Goal: Task Accomplishment & Management: Use online tool/utility

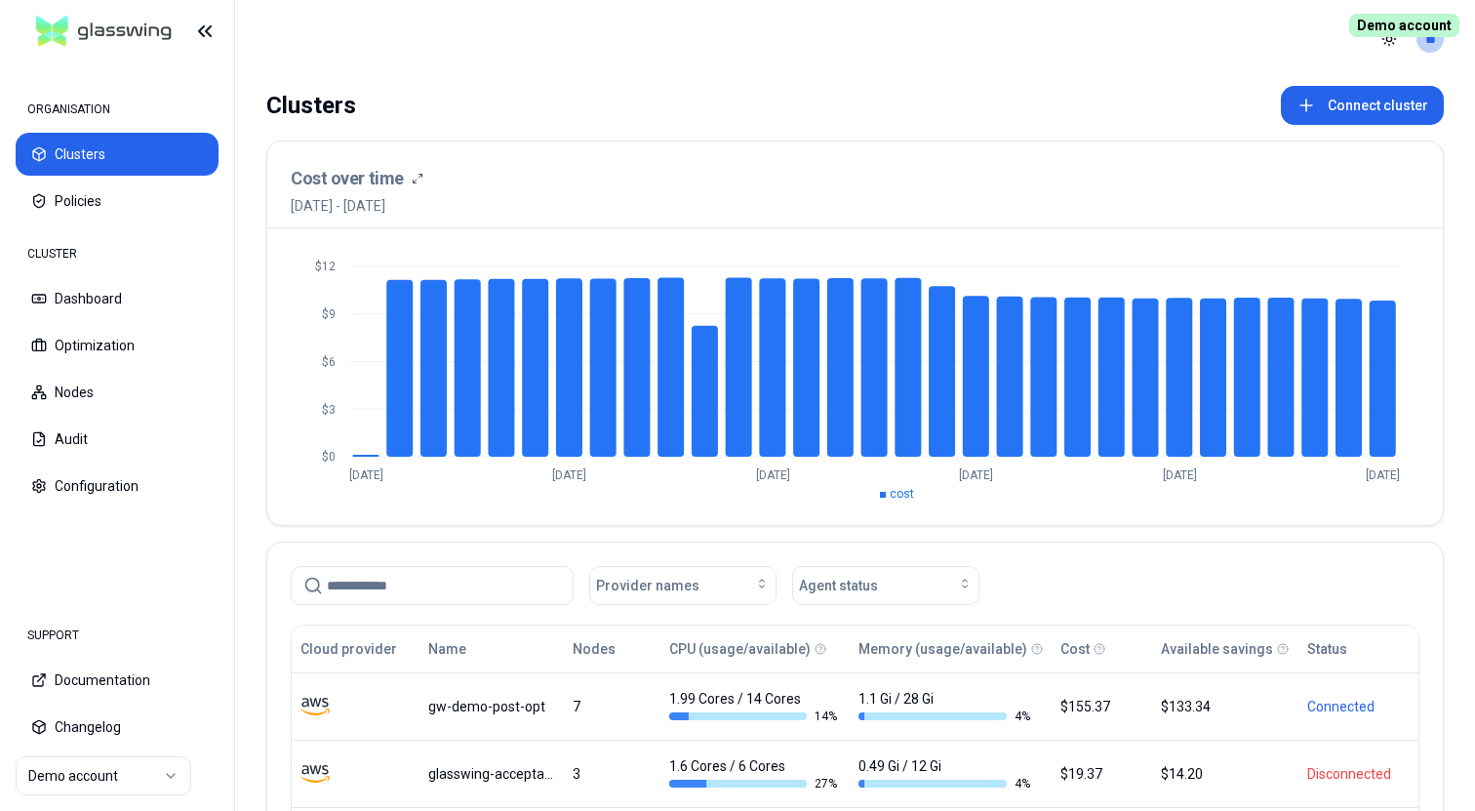
scroll to position [314, 0]
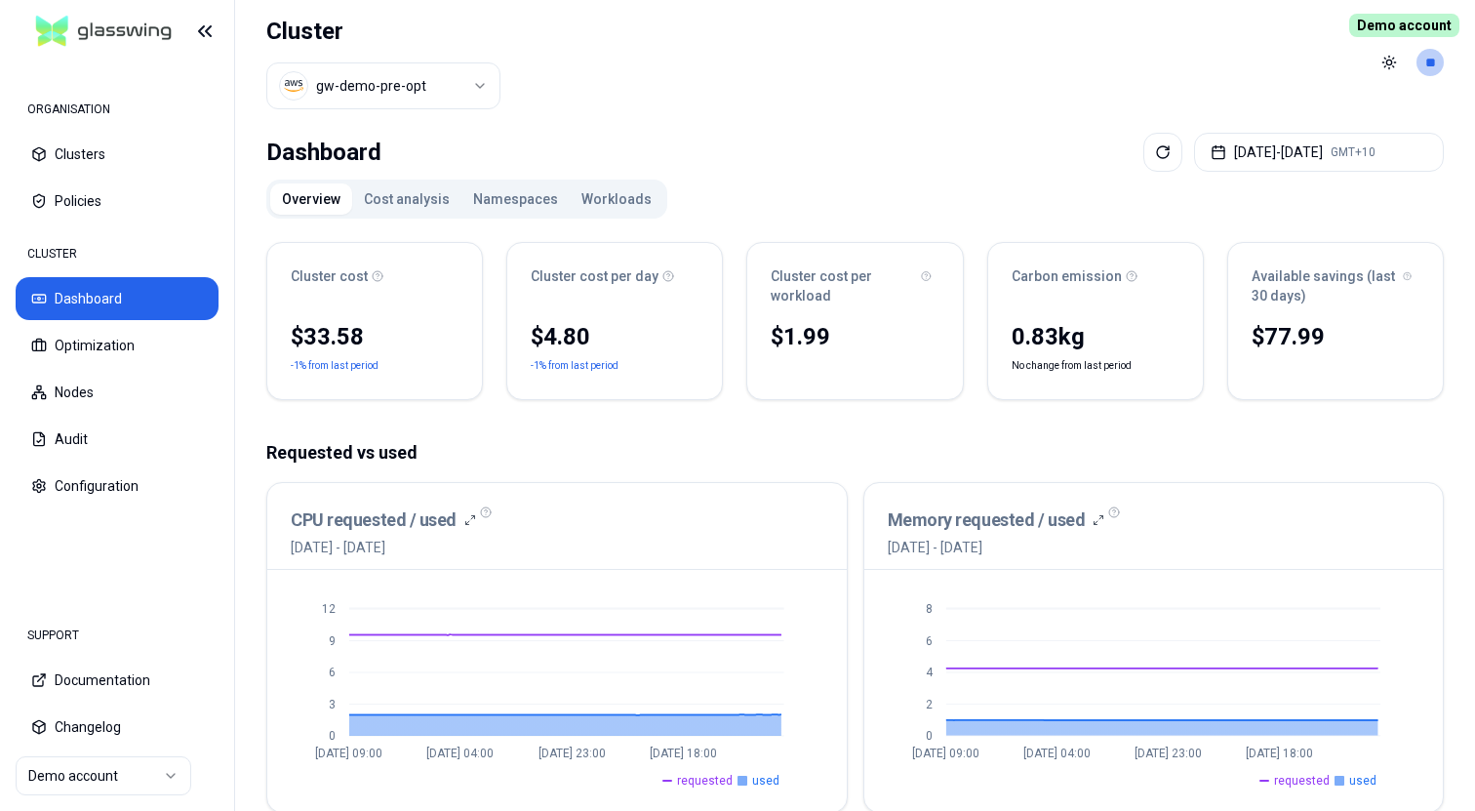
click at [585, 197] on button "Workloads" at bounding box center [617, 198] width 94 height 31
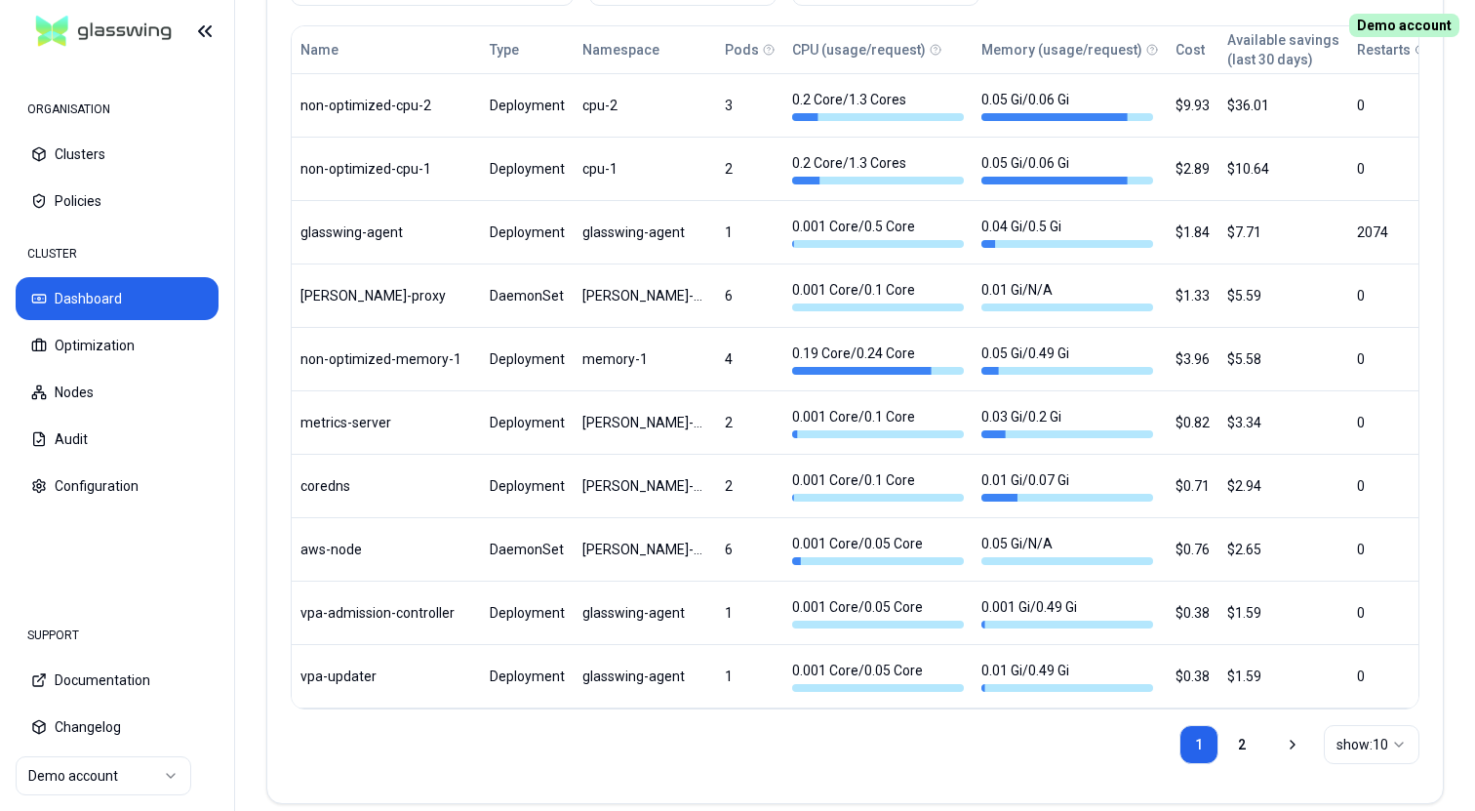
scroll to position [1171, 0]
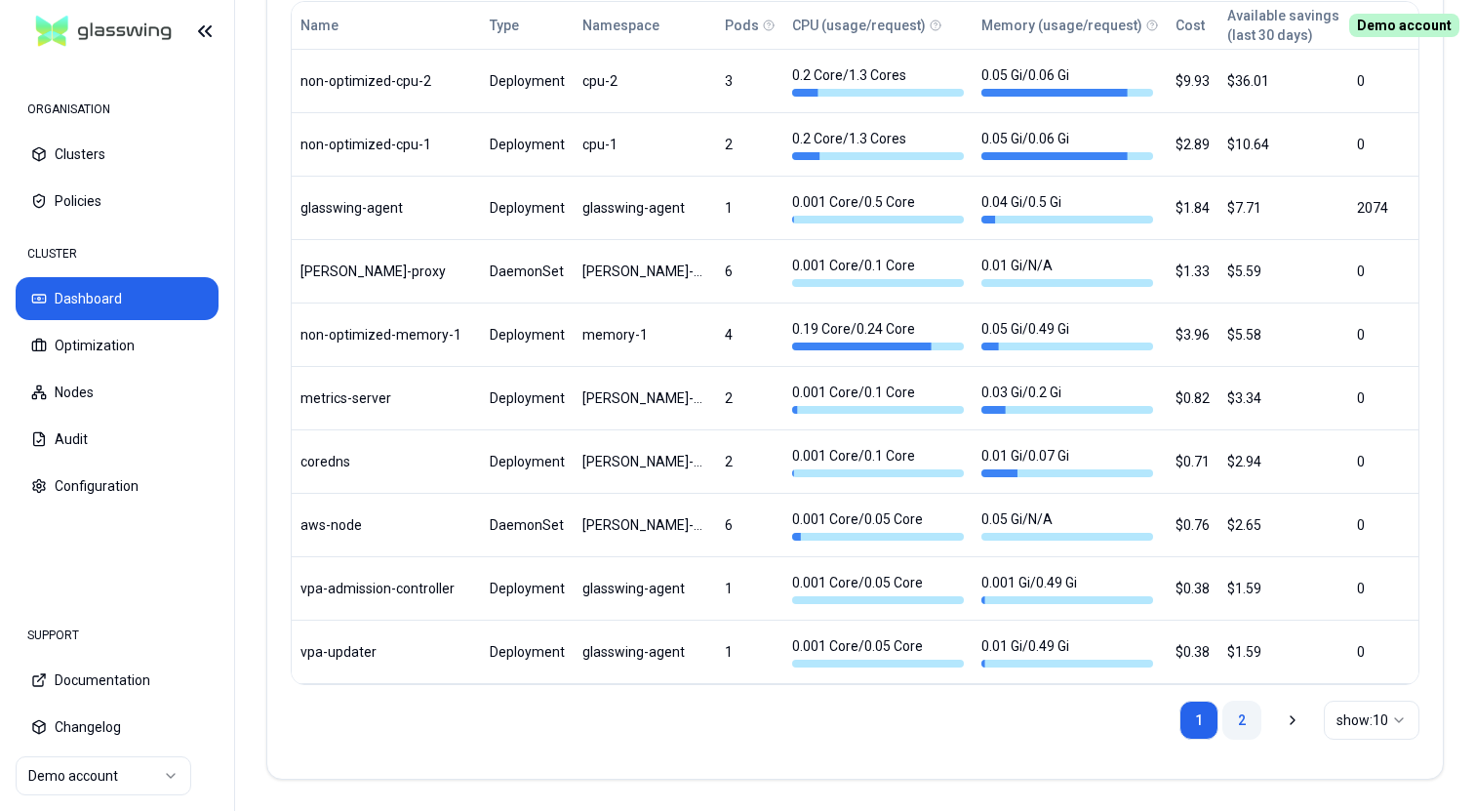
click at [1244, 725] on link "2" at bounding box center [1241, 719] width 39 height 39
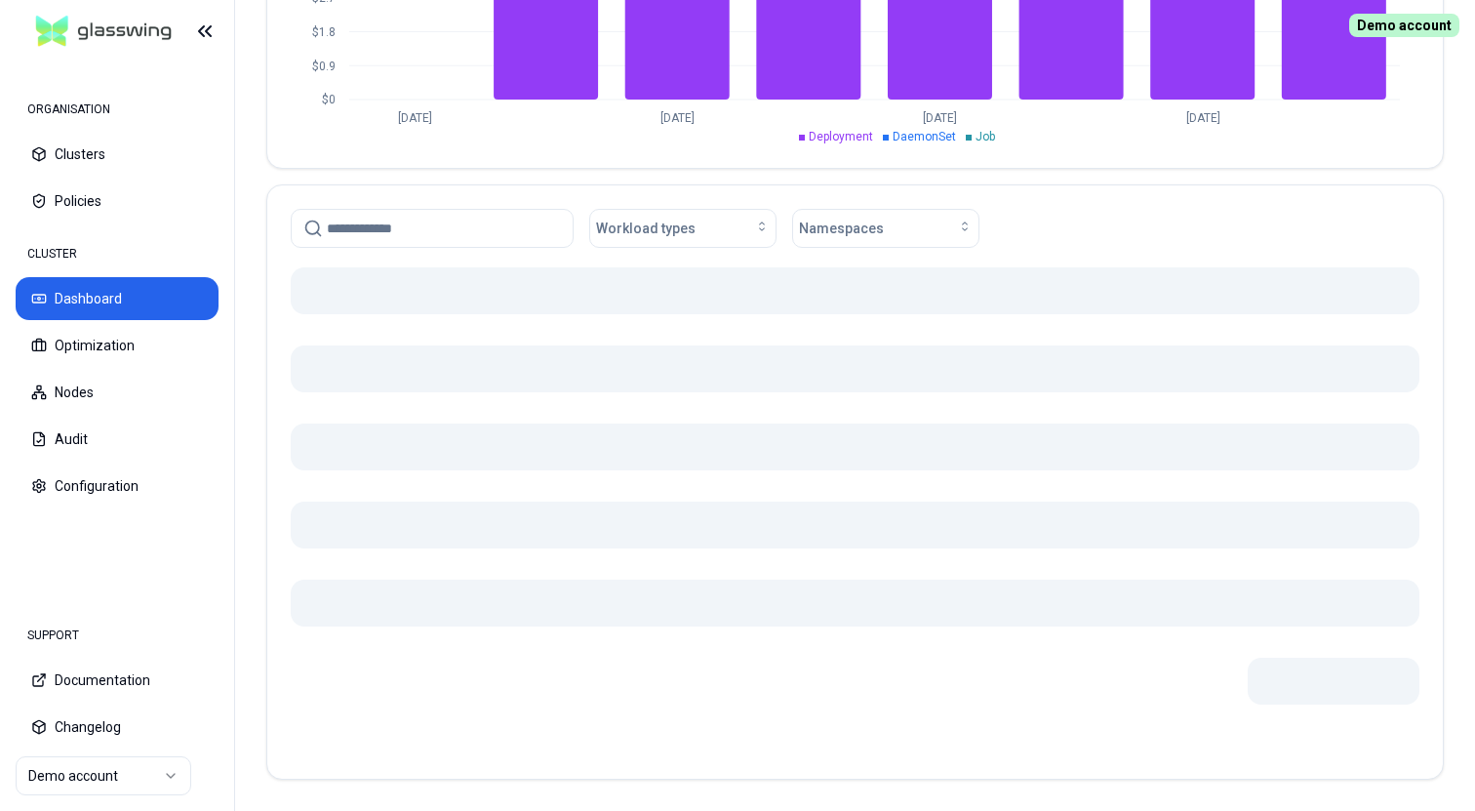
scroll to position [861, 0]
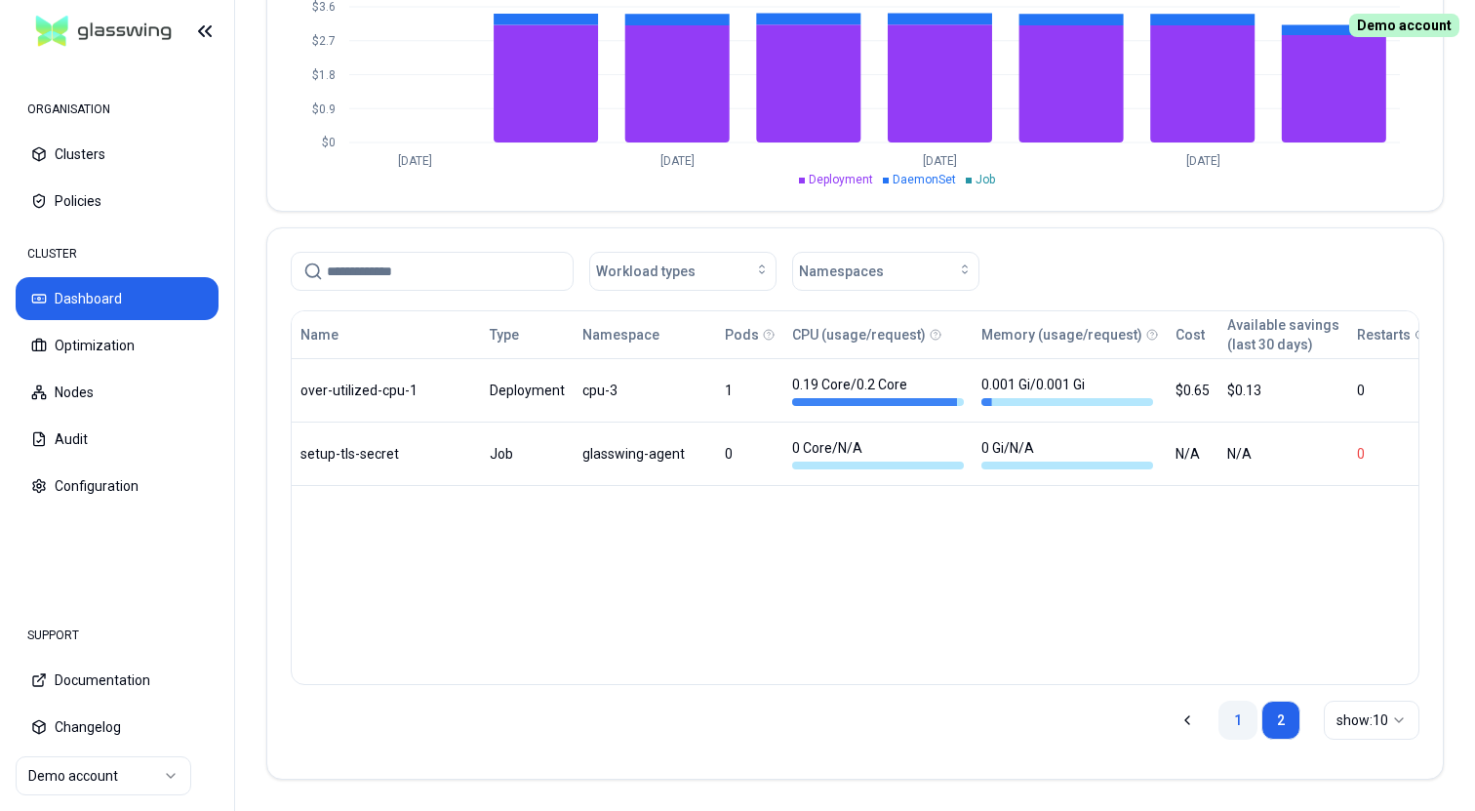
click at [1237, 721] on link "1" at bounding box center [1238, 719] width 39 height 39
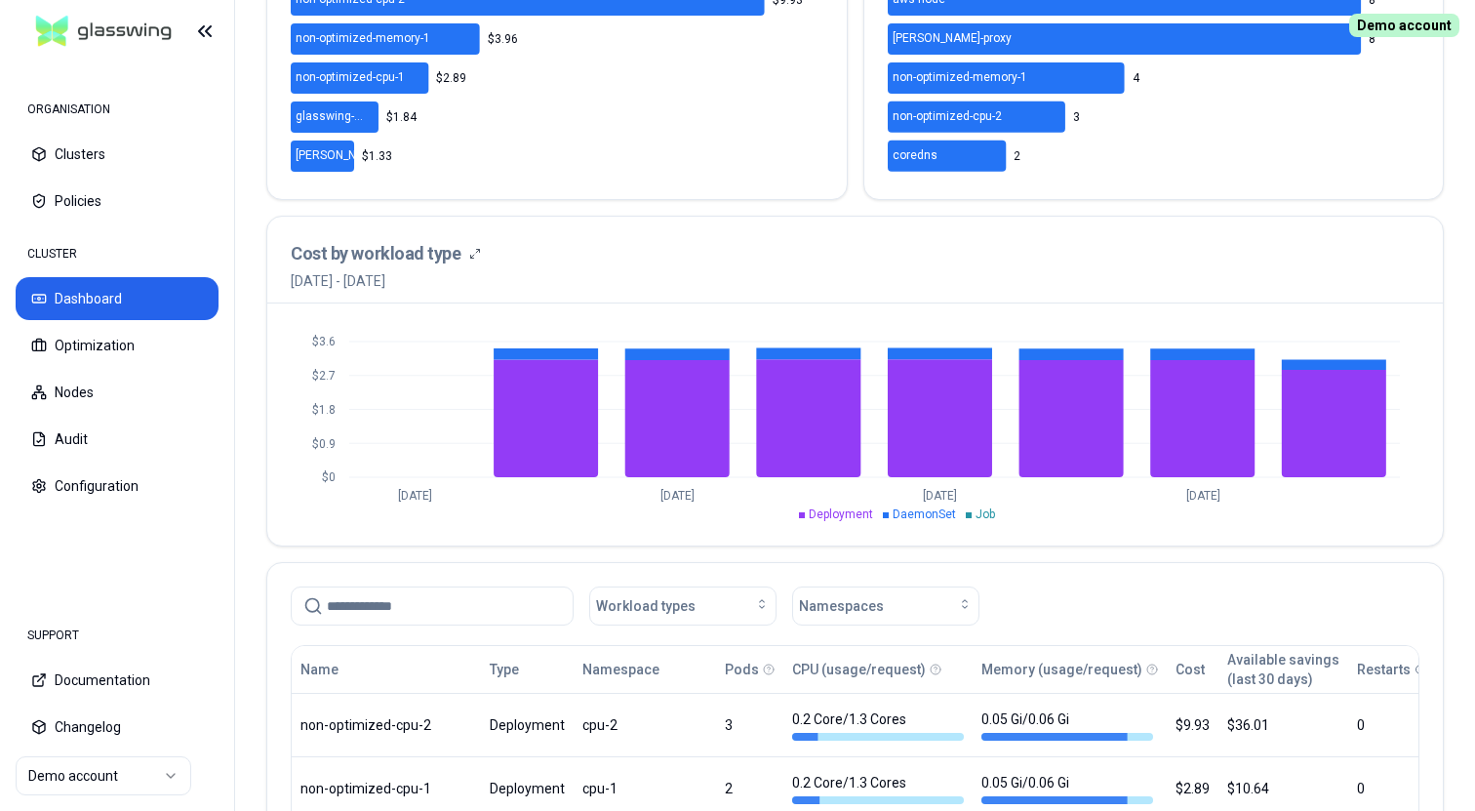
scroll to position [491, 0]
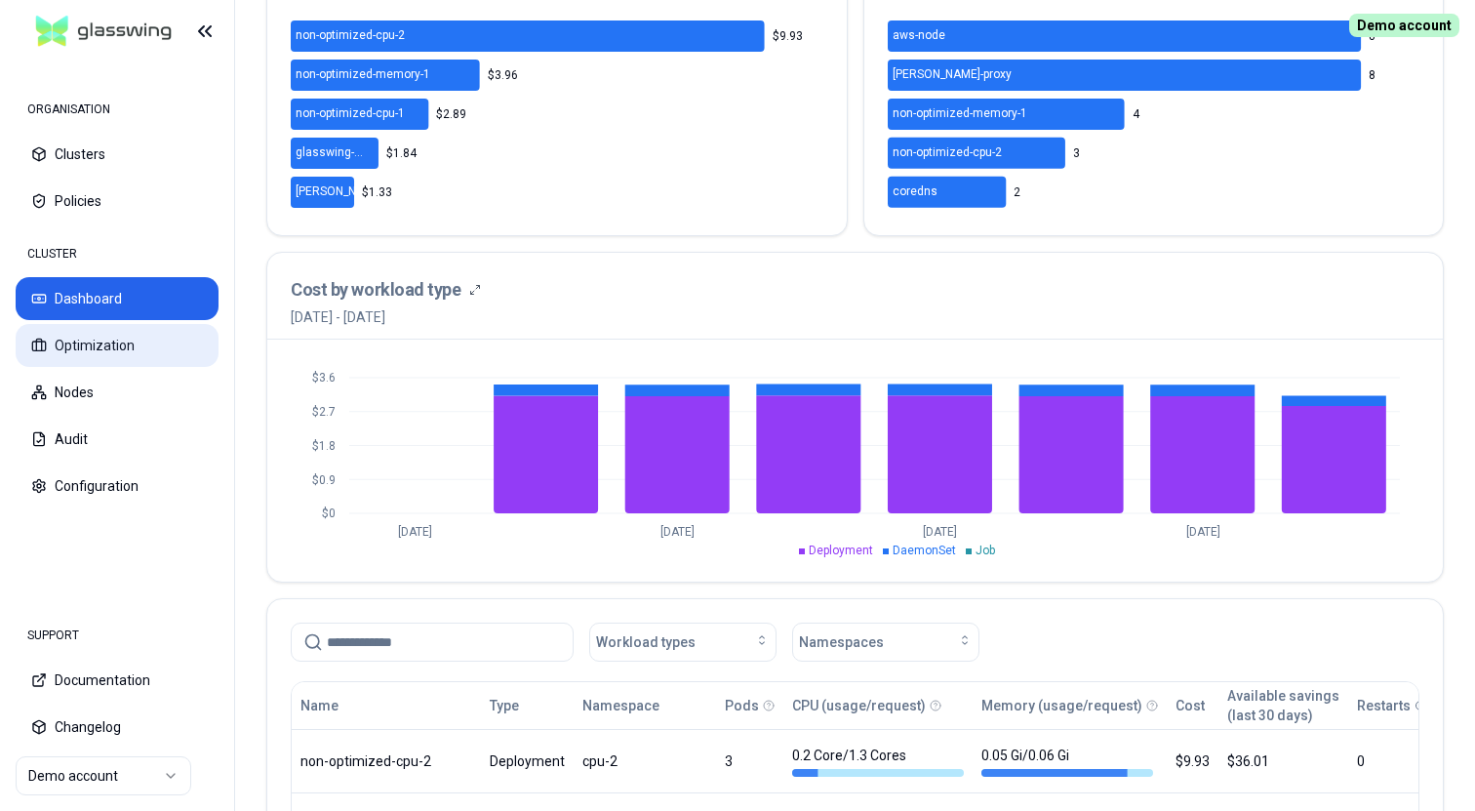
click at [121, 349] on button "Optimization" at bounding box center [117, 345] width 203 height 43
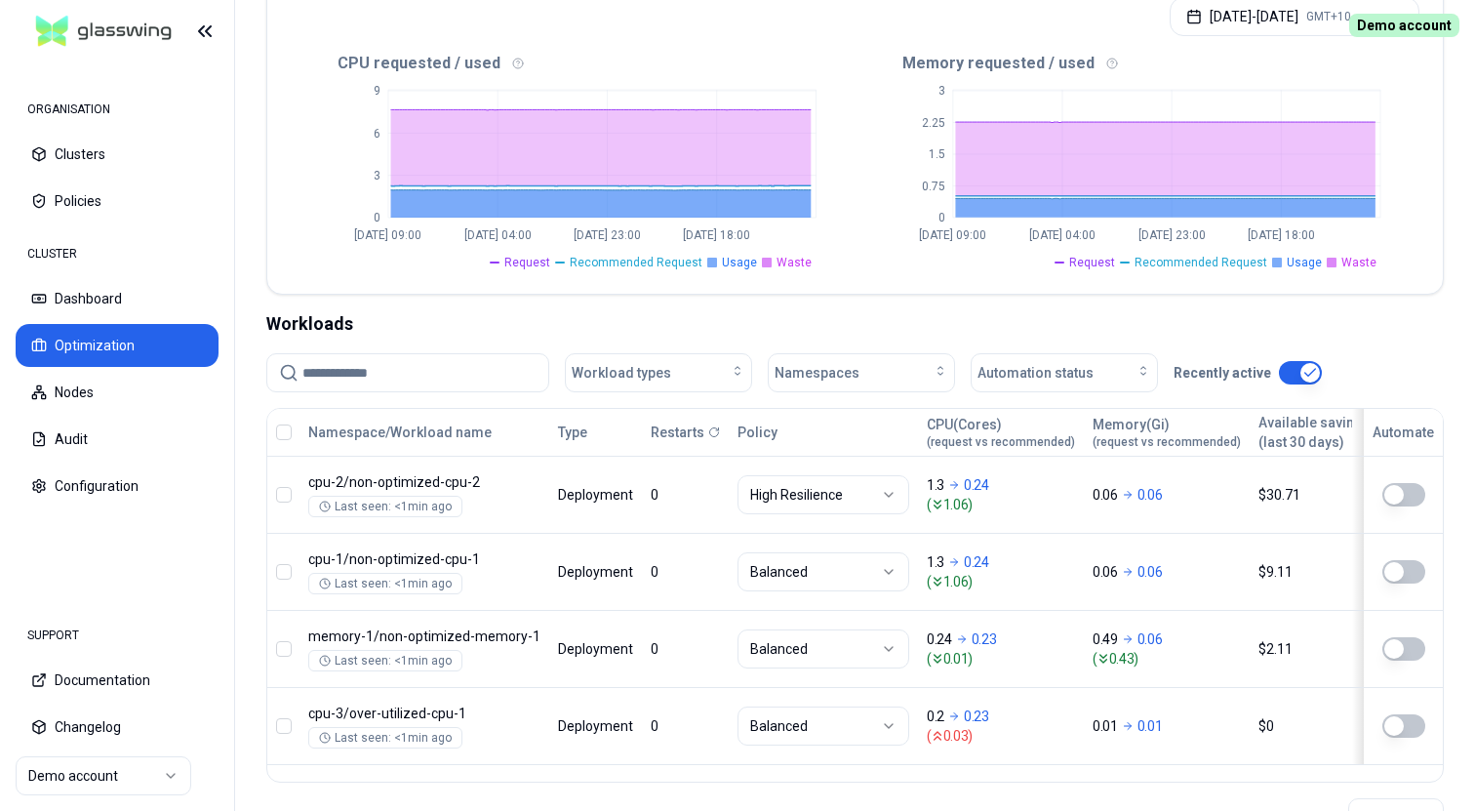
scroll to position [504, 0]
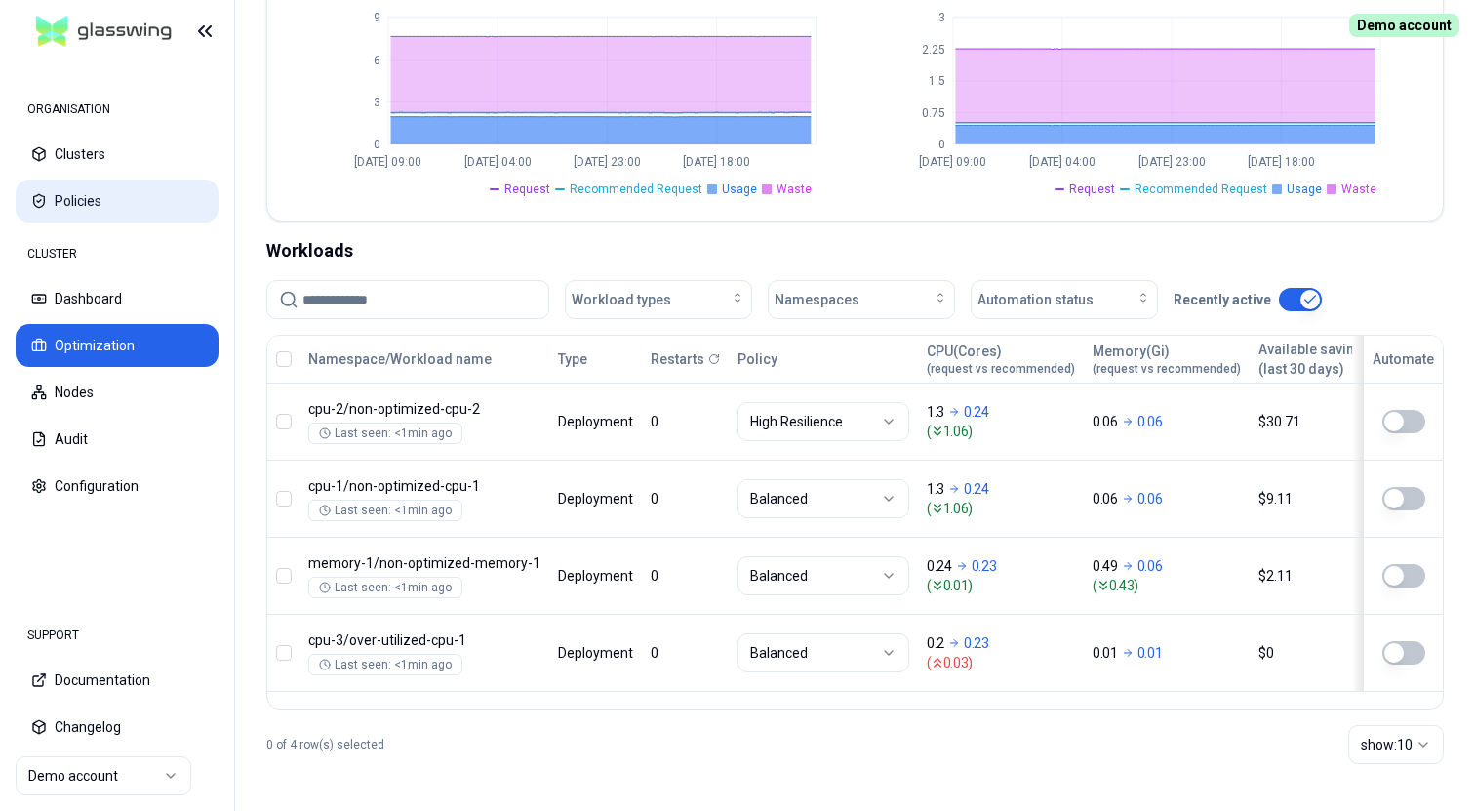
click at [82, 194] on button "Policies" at bounding box center [117, 201] width 203 height 43
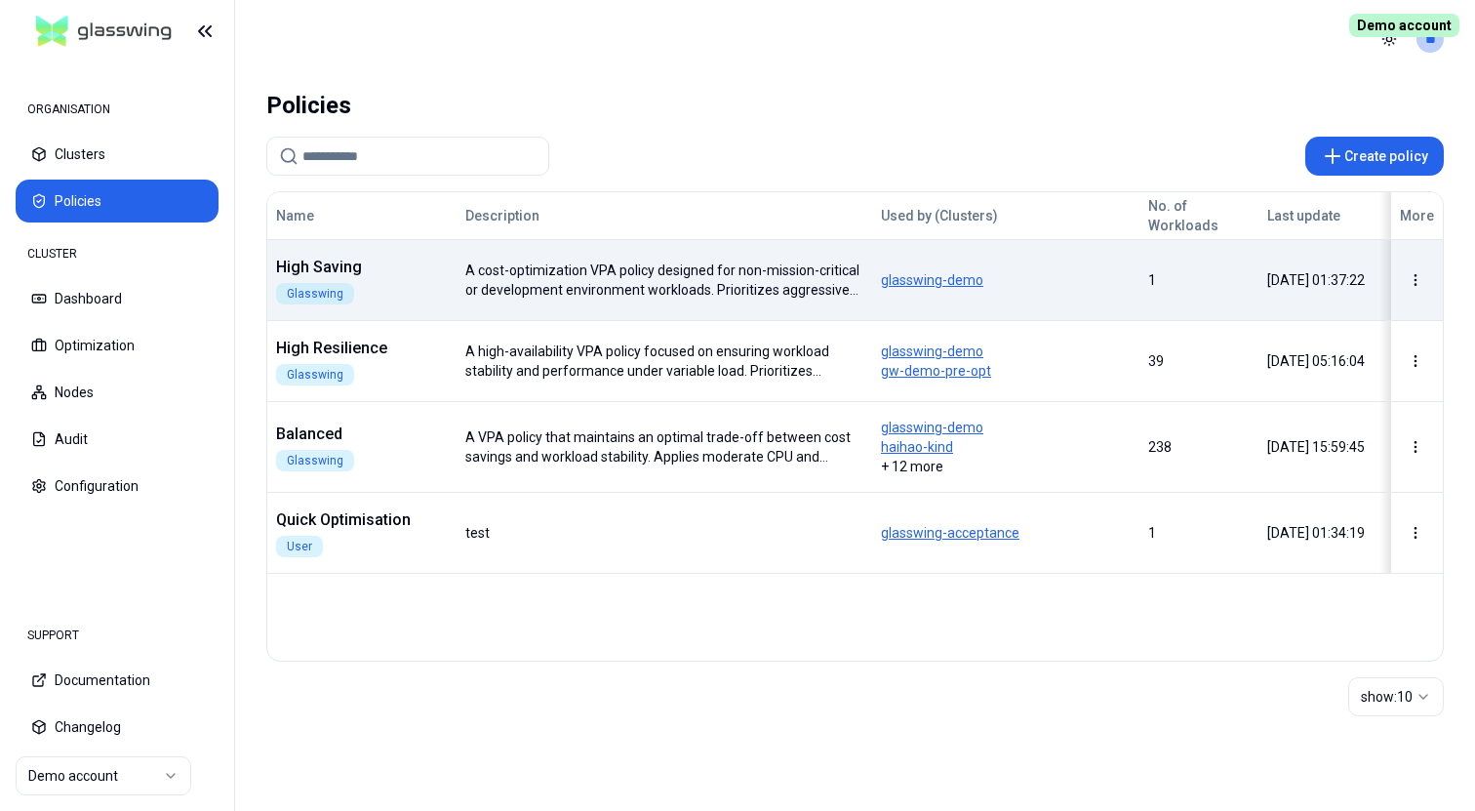
click at [1413, 275] on html "ORGANISATION Clusters Policies CLUSTER Dashboard Optimization Nodes Audit Confi…" at bounding box center [737, 405] width 1475 height 811
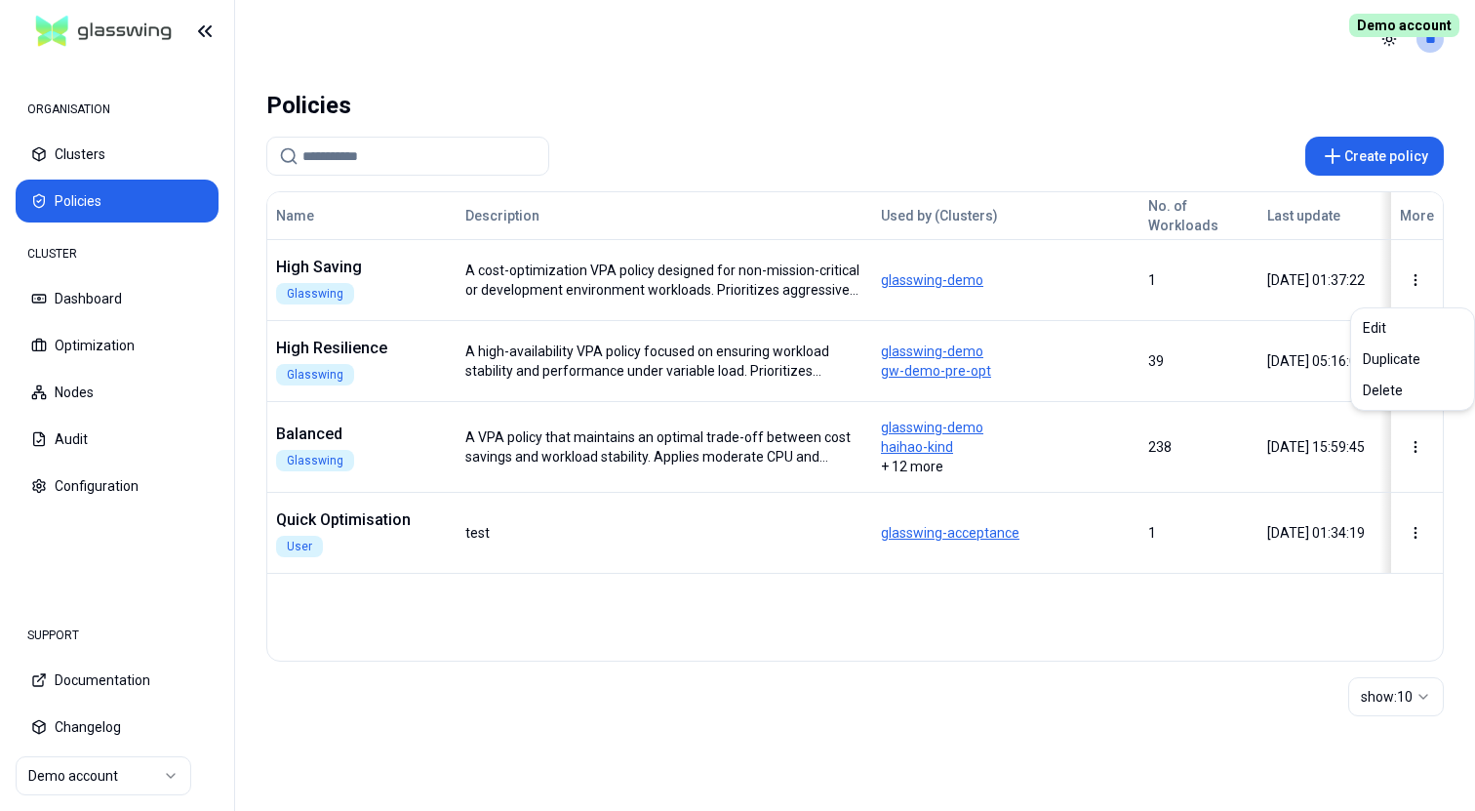
click at [1154, 621] on html "ORGANISATION Clusters Policies CLUSTER Dashboard Optimization Nodes Audit Confi…" at bounding box center [737, 405] width 1475 height 811
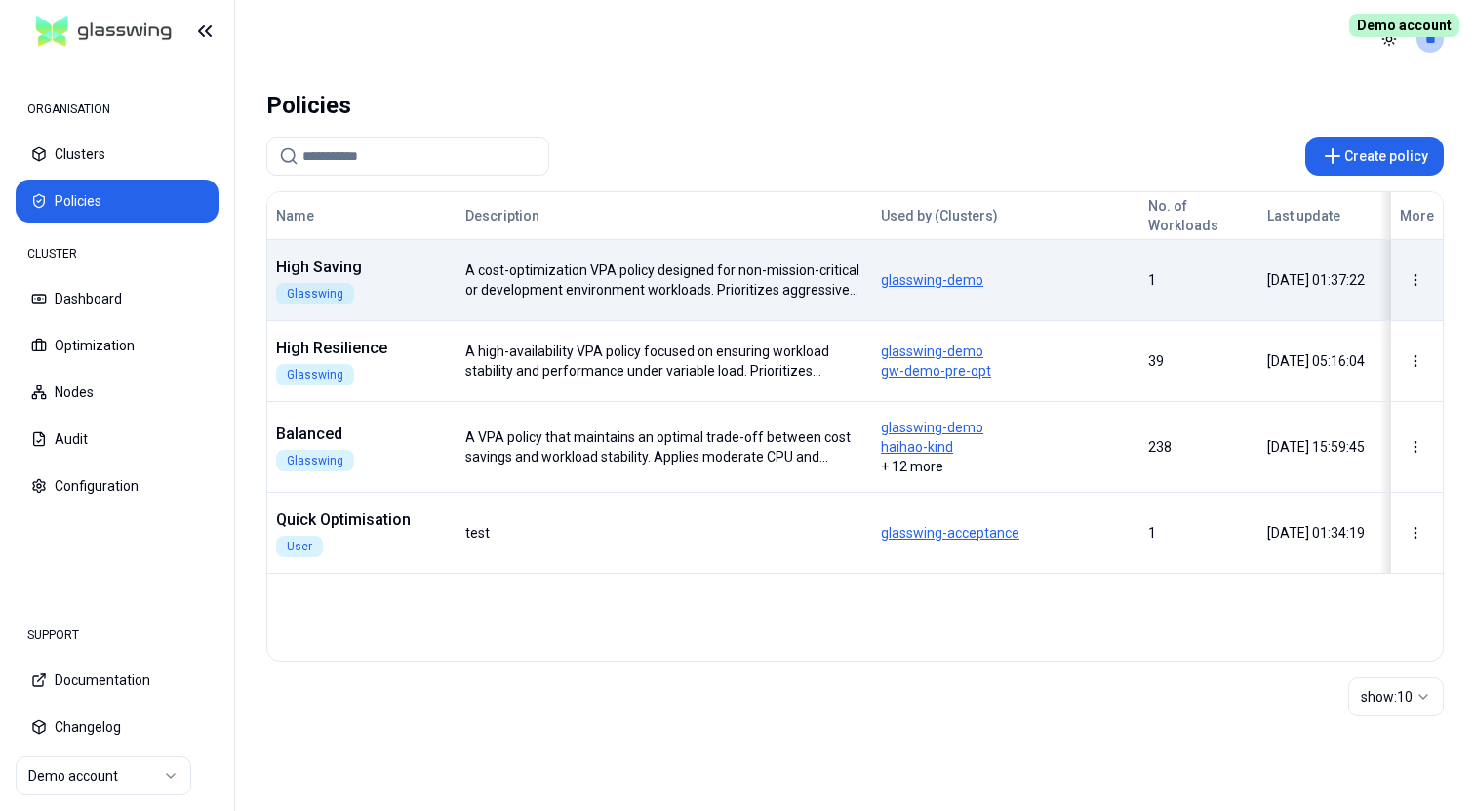
click at [1037, 272] on span "glasswing-demo" at bounding box center [1006, 280] width 250 height 20
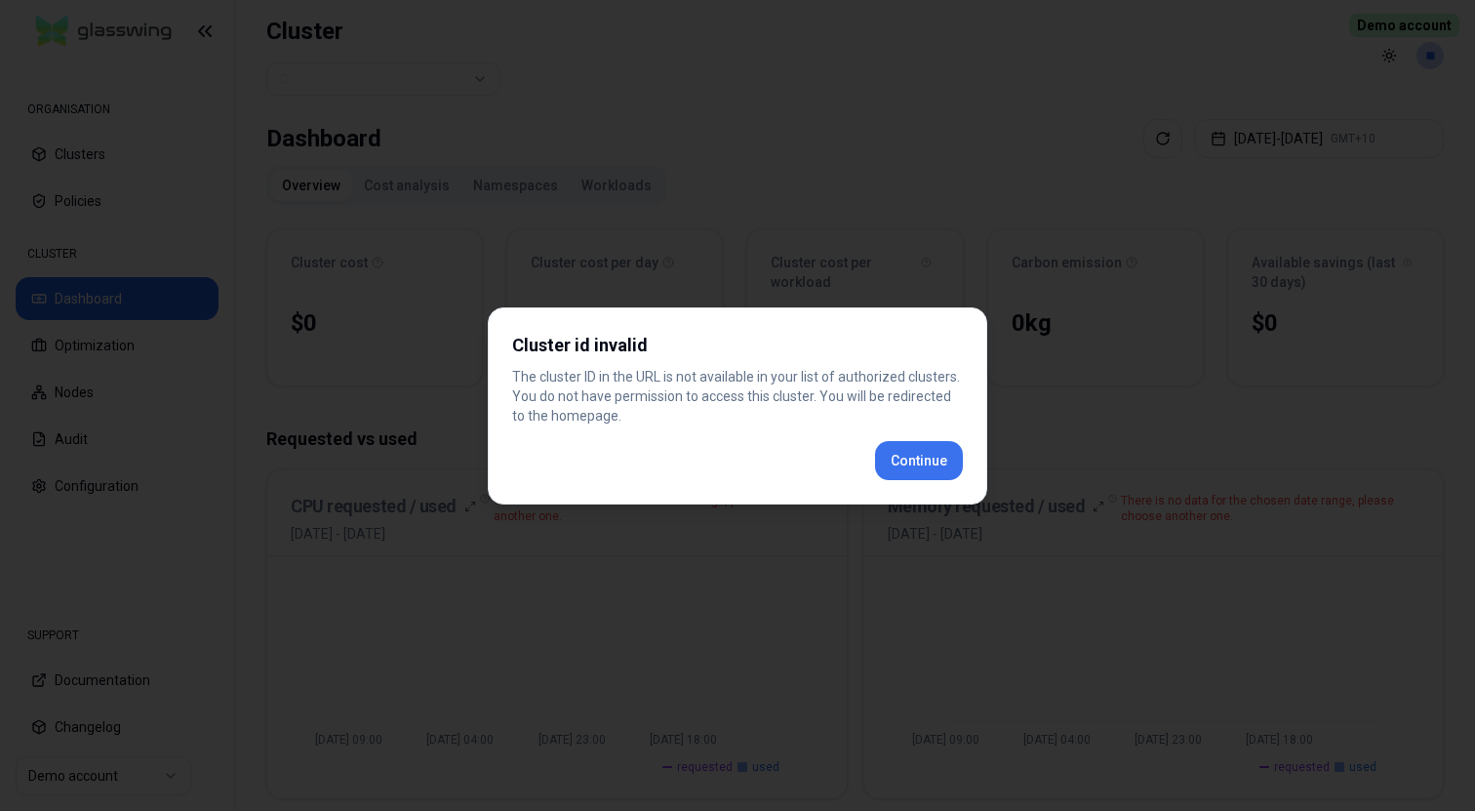
click at [915, 470] on div "Cluster id invalid The cluster ID in the URL is not available in your list of a…" at bounding box center [738, 405] width 500 height 197
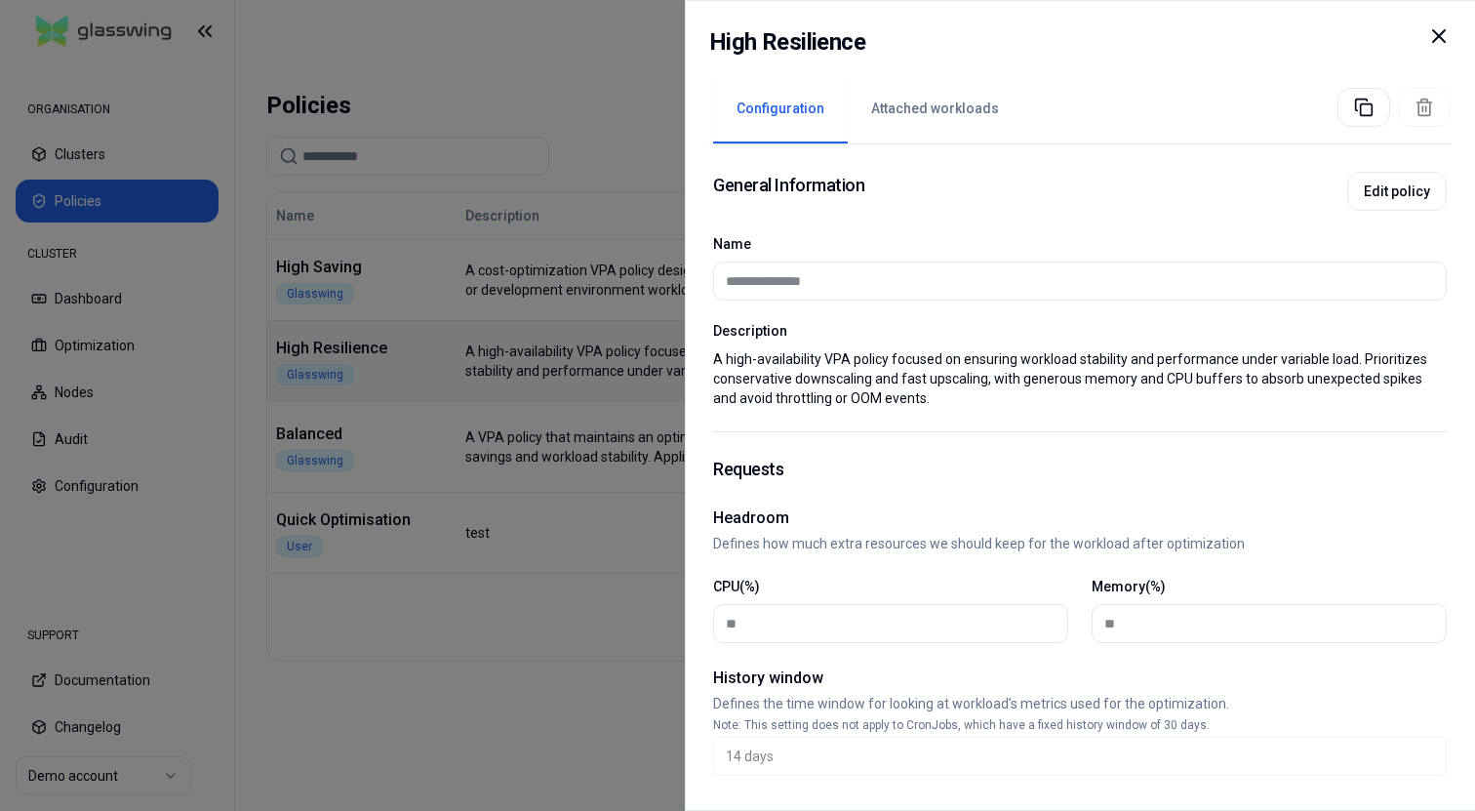
click at [1446, 35] on icon at bounding box center [1438, 35] width 23 height 23
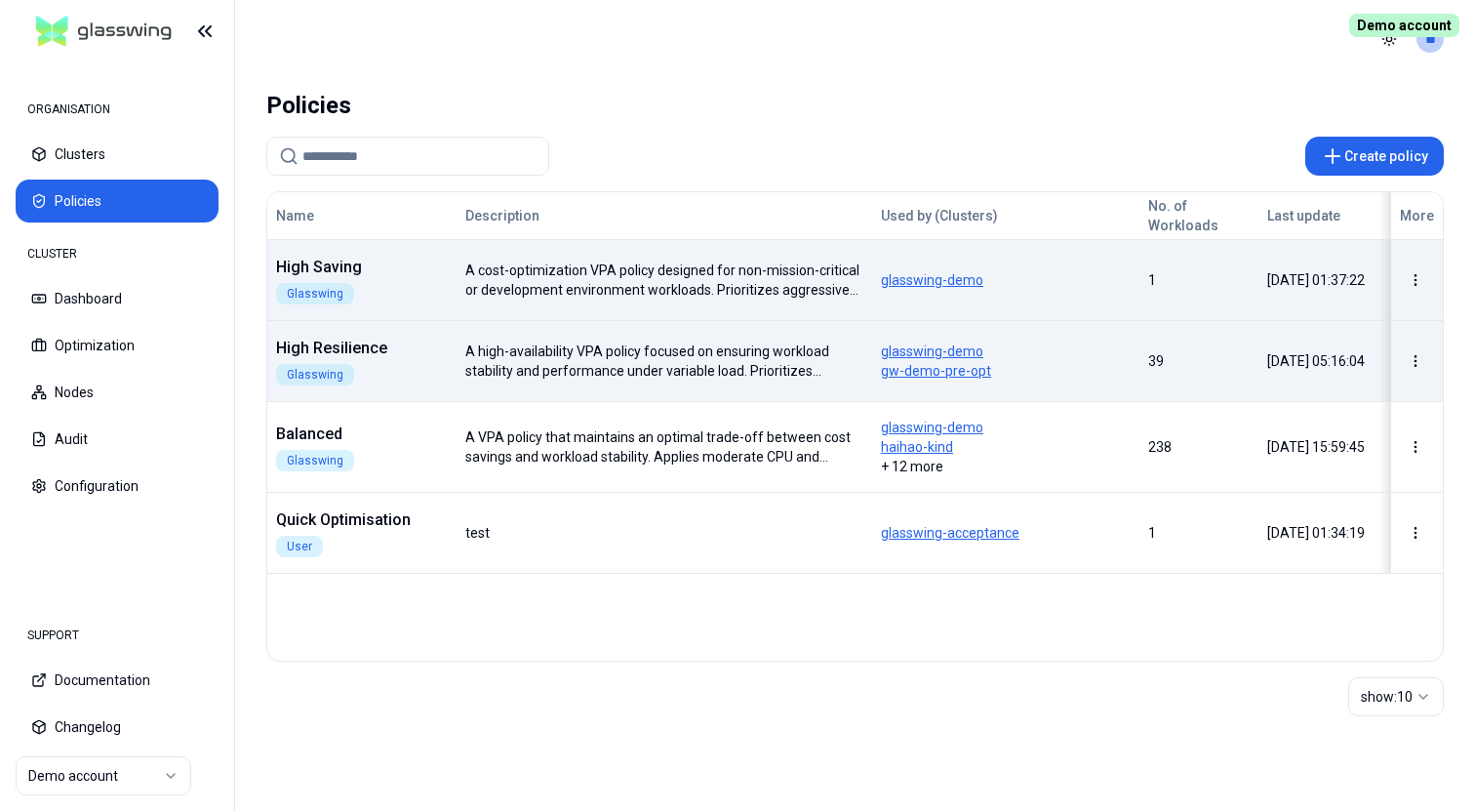
click at [1030, 282] on span "glasswing-demo" at bounding box center [1006, 280] width 250 height 20
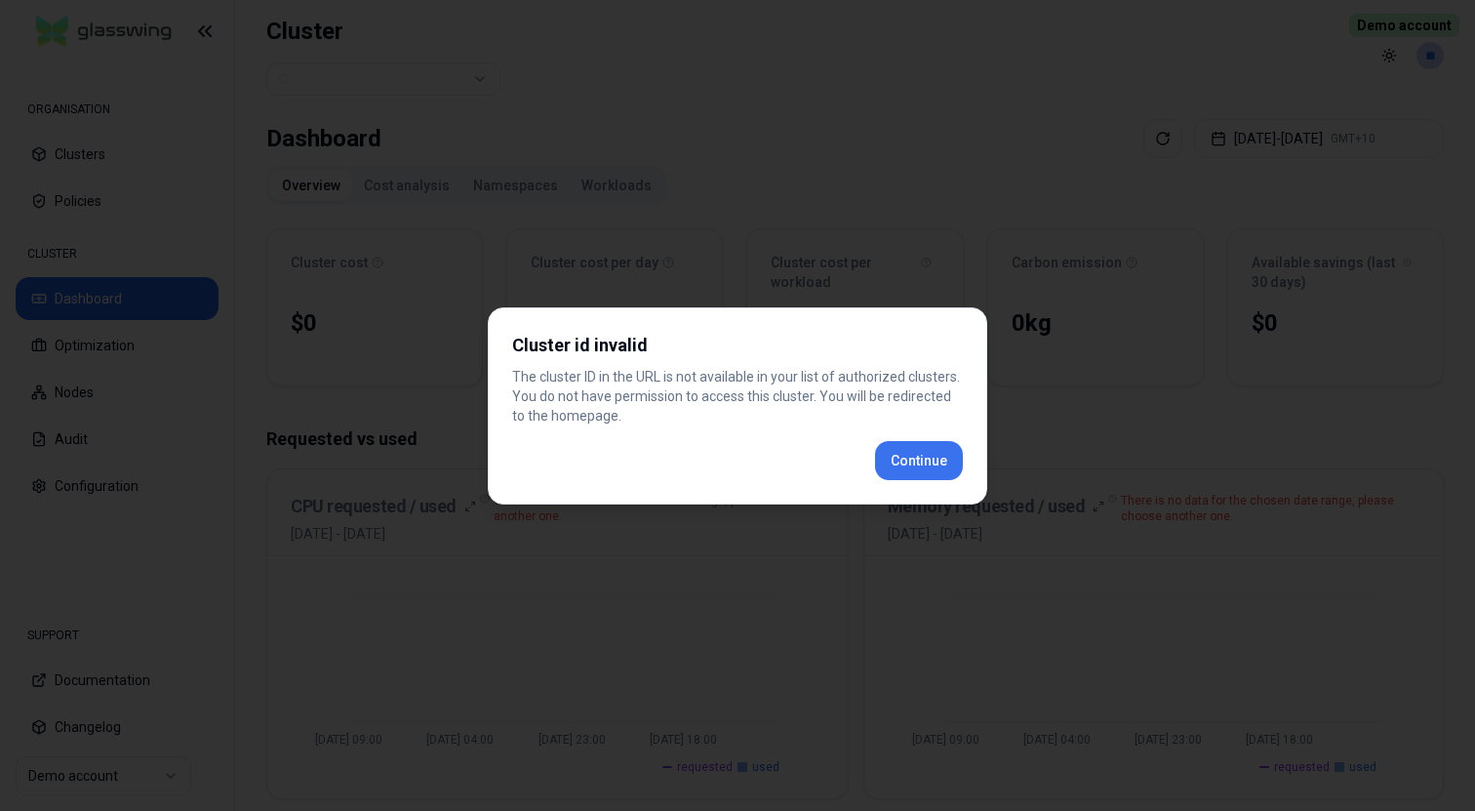
click at [911, 457] on div "Cluster id invalid The cluster ID in the URL is not available in your list of a…" at bounding box center [738, 405] width 500 height 197
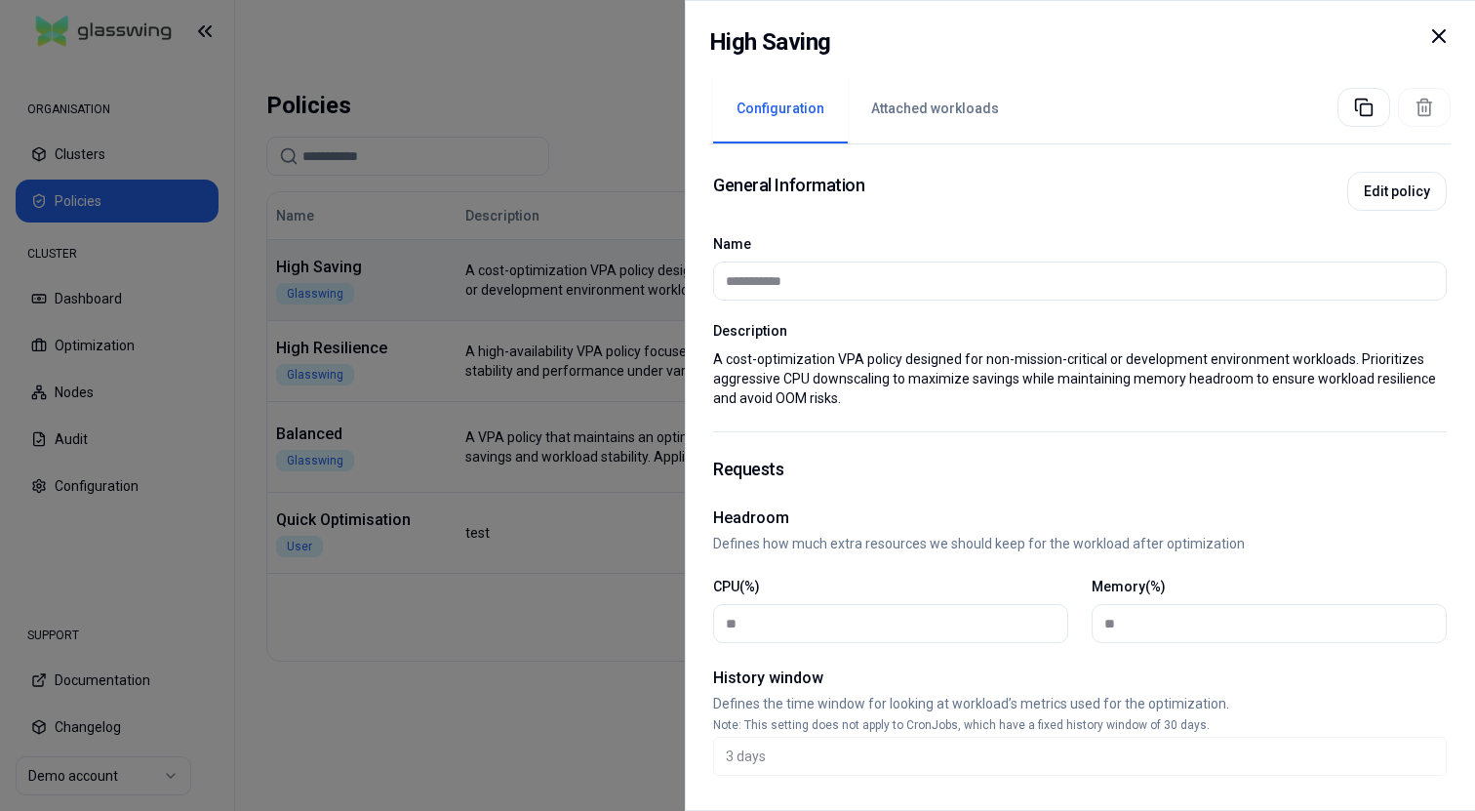
click at [1439, 36] on icon at bounding box center [1439, 36] width 12 height 12
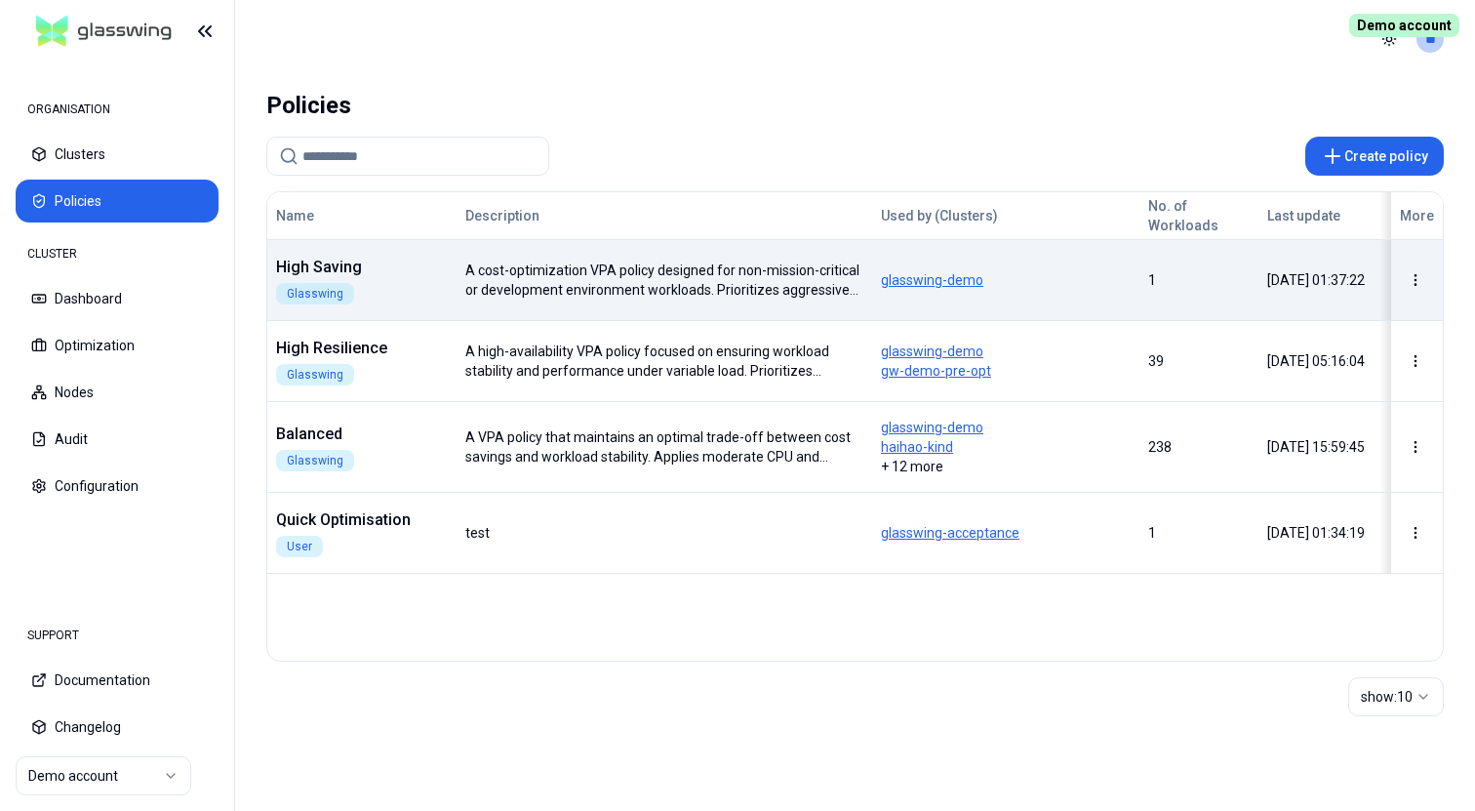
click at [933, 277] on span "glasswing-demo" at bounding box center [1006, 280] width 250 height 20
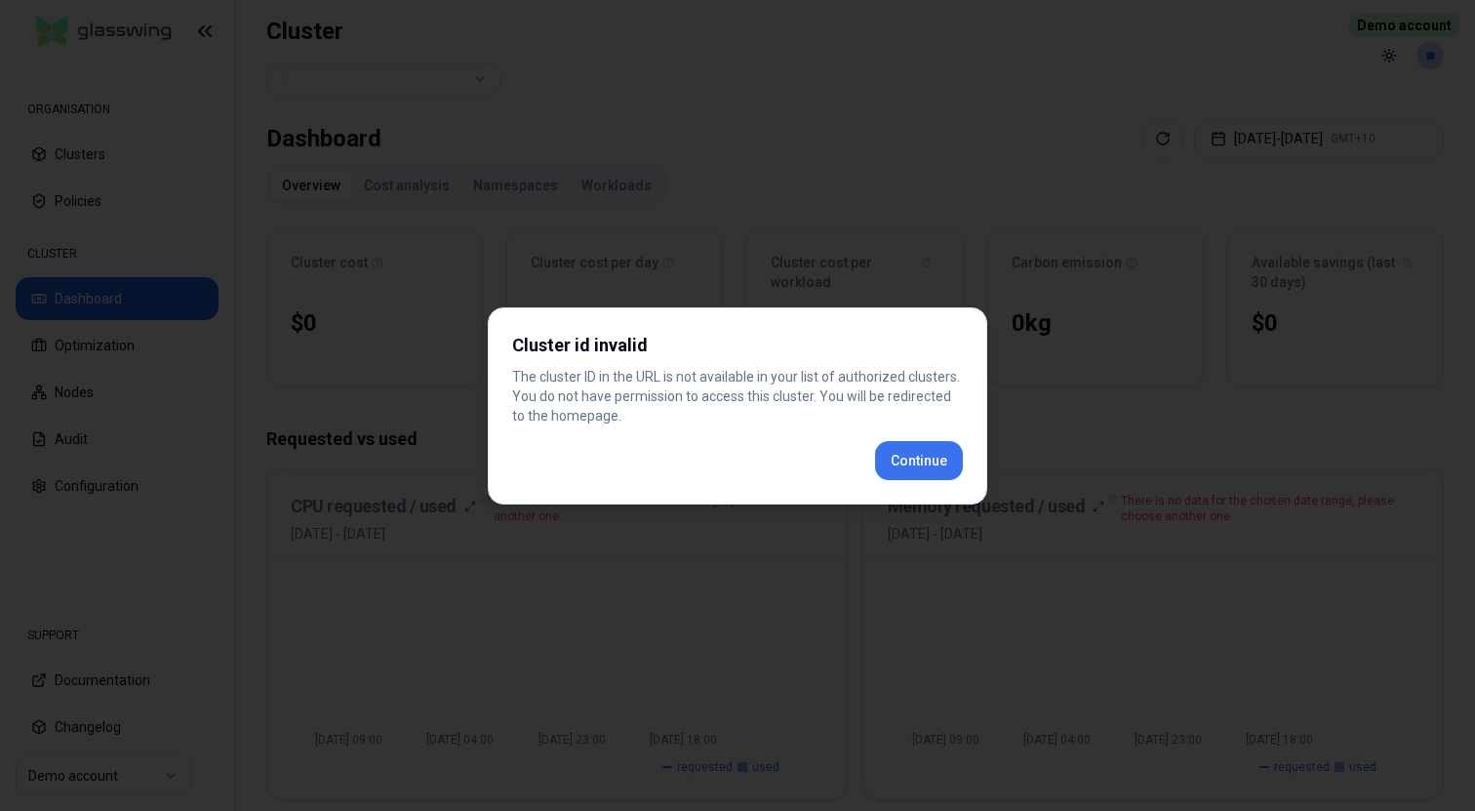
click at [918, 449] on button "Continue" at bounding box center [919, 460] width 88 height 39
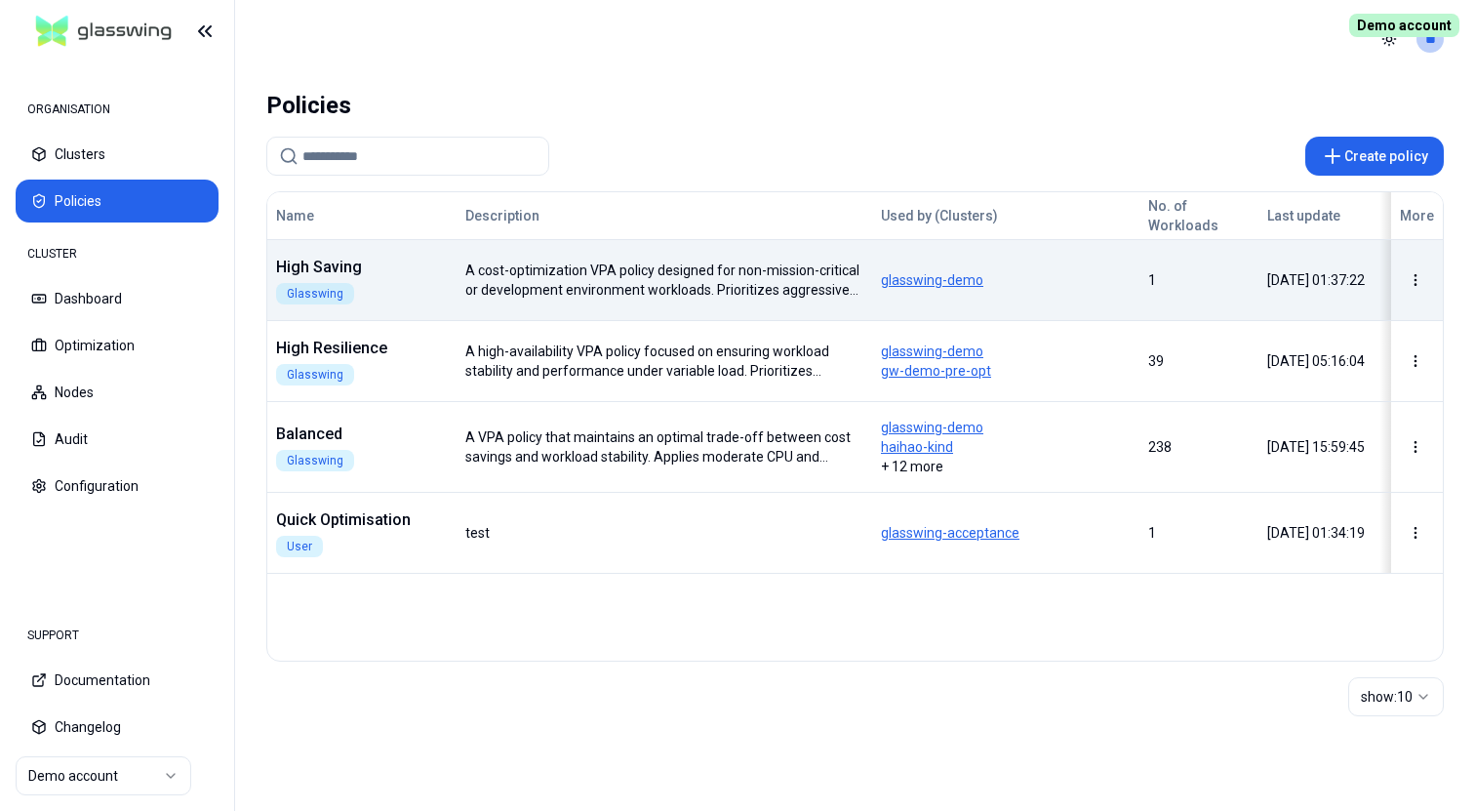
click at [949, 278] on span "glasswing-demo" at bounding box center [1006, 280] width 250 height 20
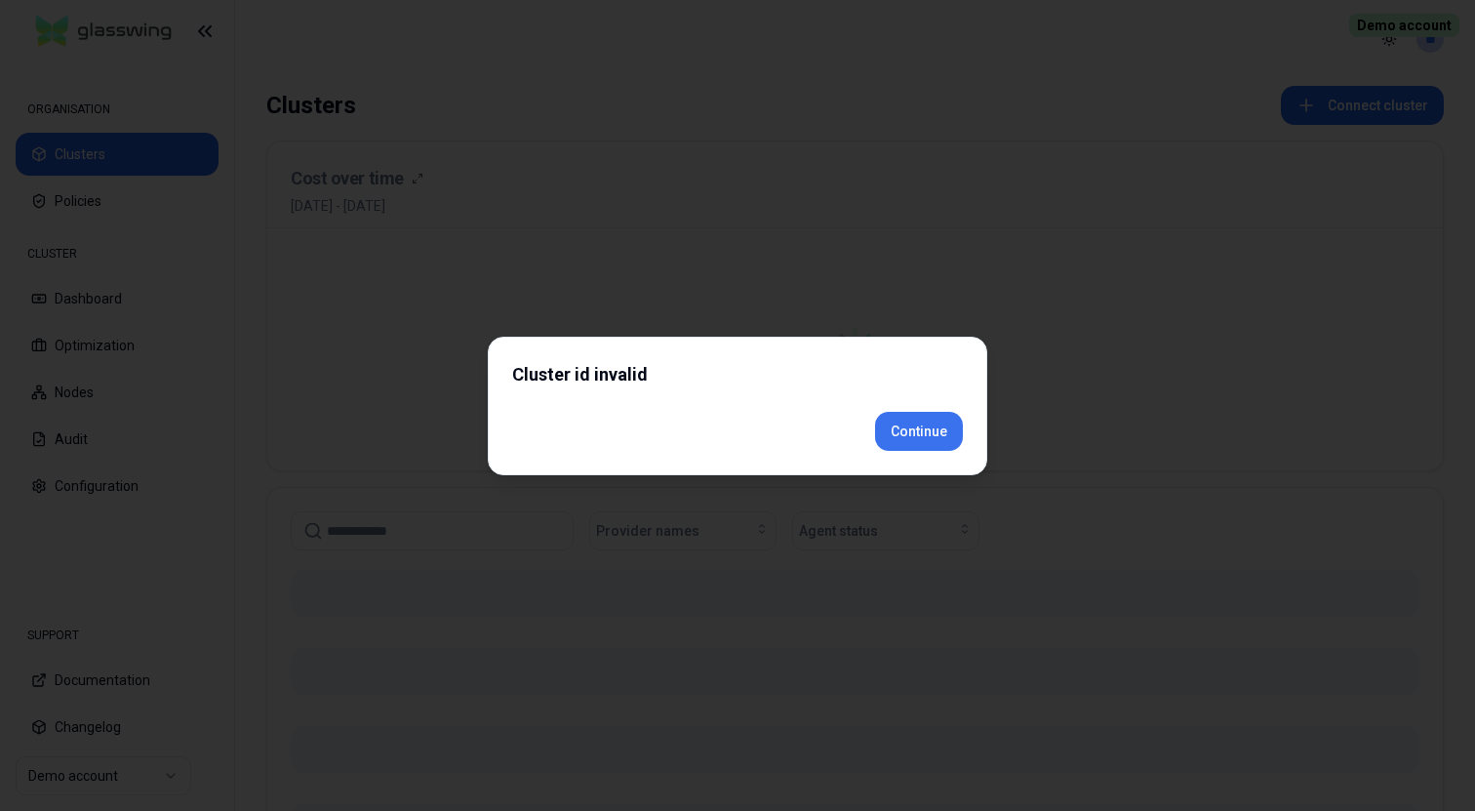
click at [932, 463] on div "Cluster id invalid Continue" at bounding box center [738, 406] width 500 height 139
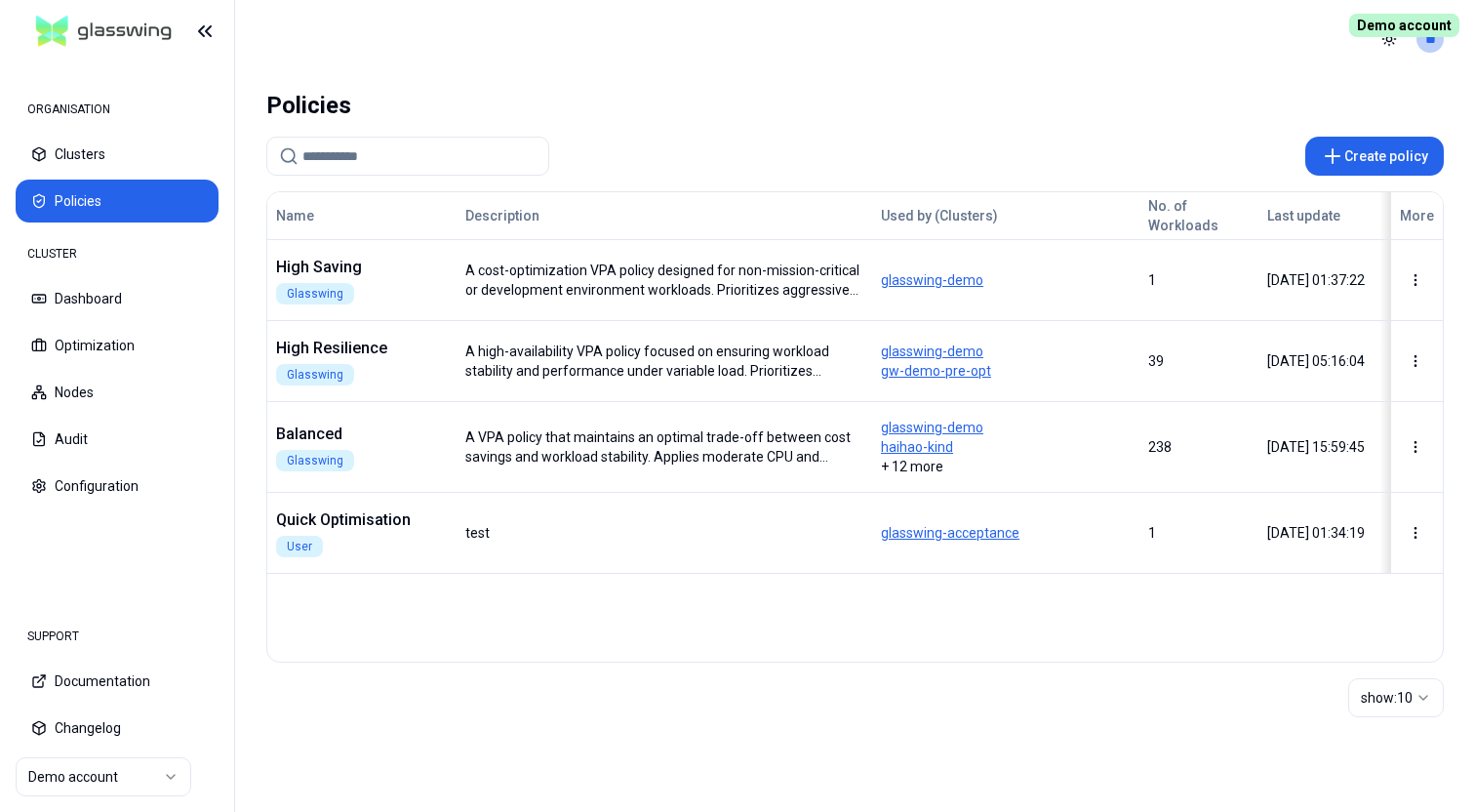
click at [108, 130] on div "ORGANISATION Clusters Policies" at bounding box center [117, 156] width 203 height 133
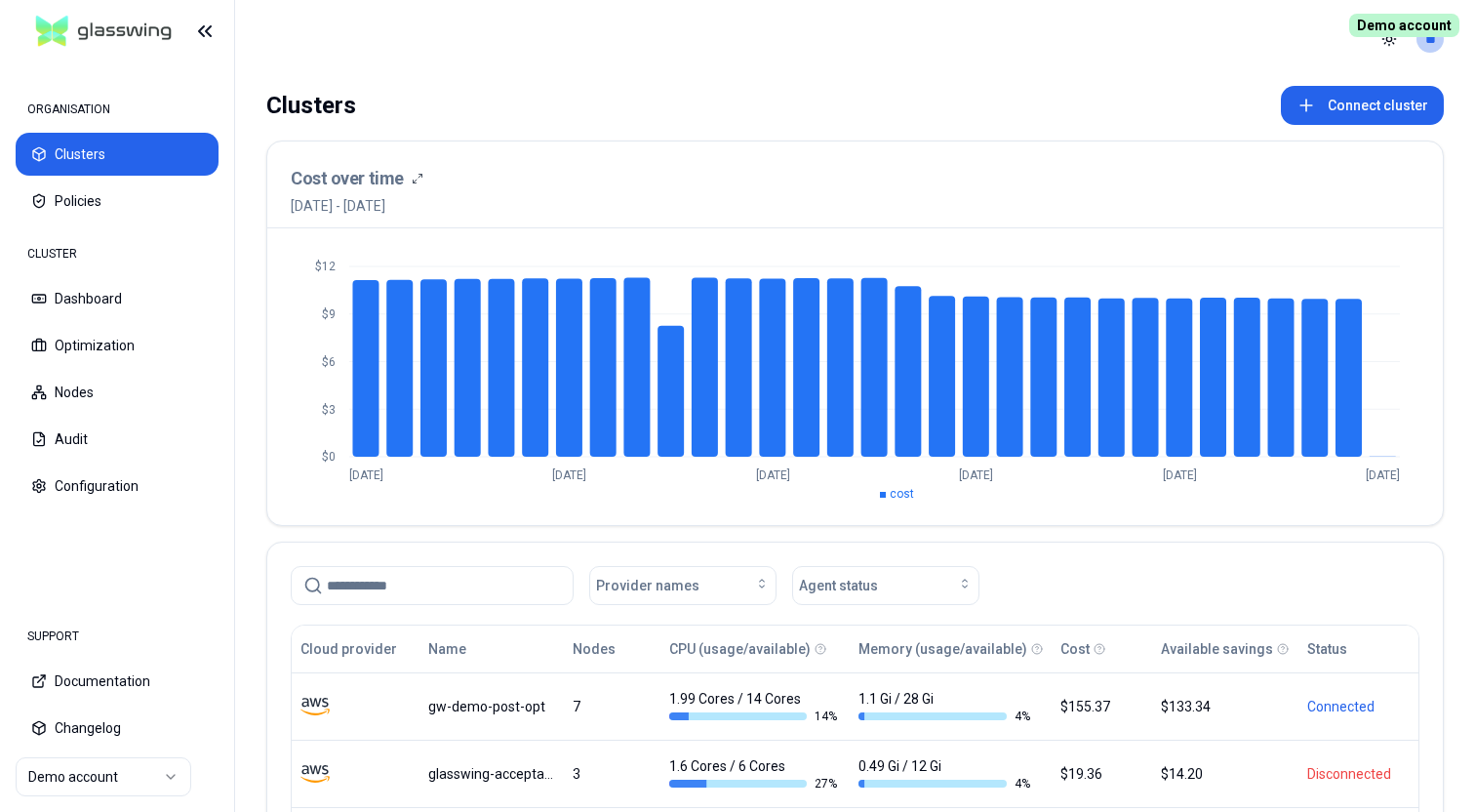
click at [766, 83] on div "Clusters Connect cluster Cost over time 20th August 2025 - 19th September 2025 …" at bounding box center [855, 601] width 1240 height 1047
click at [664, 36] on header "Toggle theme **" at bounding box center [855, 39] width 1240 height 78
click at [827, 131] on div "Clusters Connect cluster Cost over time 20th August 2025 - 19th September 2025 …" at bounding box center [855, 601] width 1240 height 1047
click at [759, 72] on header "Toggle theme **" at bounding box center [855, 39] width 1240 height 78
click at [312, 106] on div "Clusters" at bounding box center [311, 105] width 90 height 39
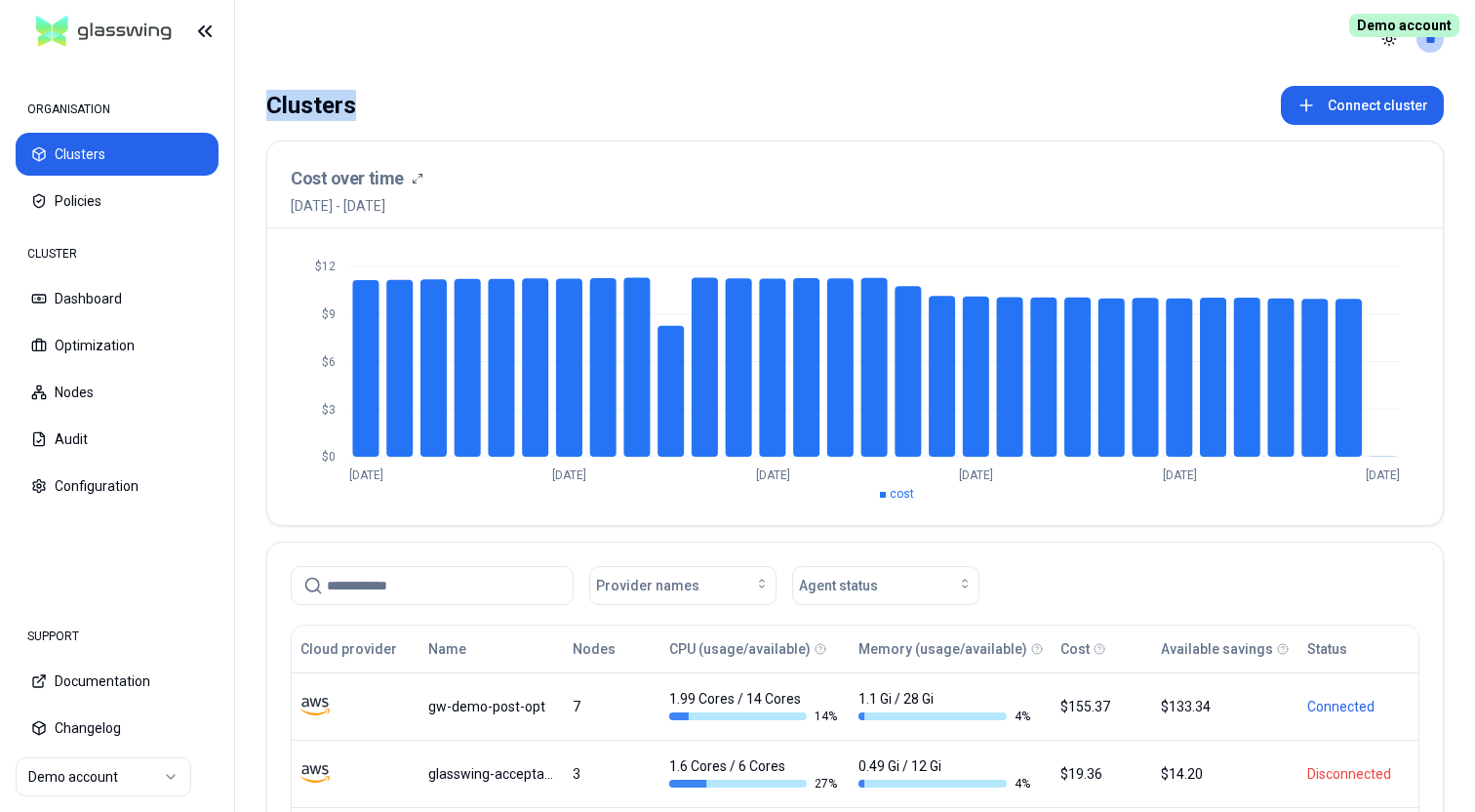
click at [312, 106] on div "Clusters" at bounding box center [311, 105] width 90 height 39
click at [477, 106] on div "Clusters Connect cluster" at bounding box center [855, 105] width 1178 height 39
click at [307, 101] on div "Clusters" at bounding box center [311, 105] width 90 height 39
click at [512, 110] on div "Clusters Connect cluster" at bounding box center [855, 105] width 1178 height 39
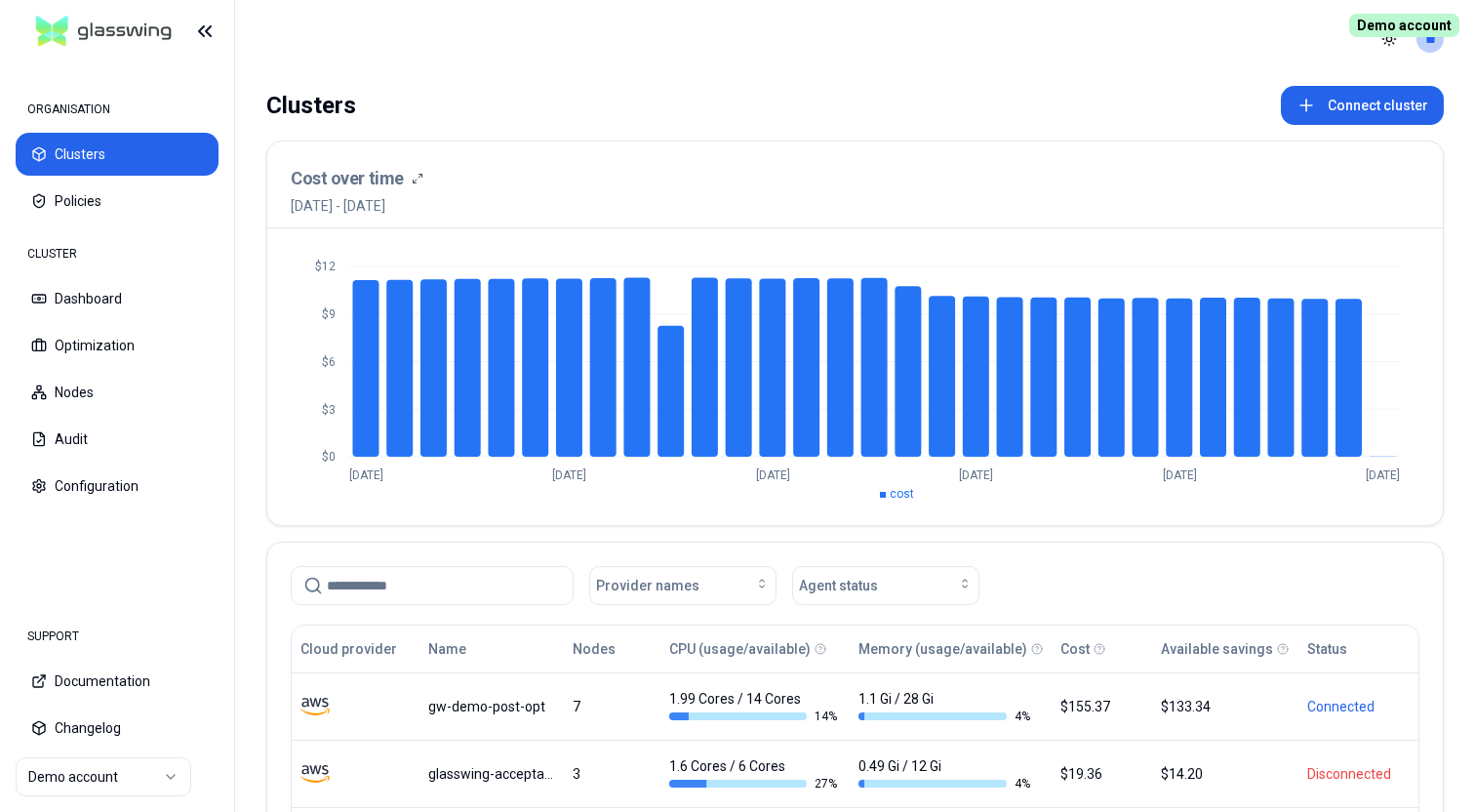
click at [806, 100] on div "Clusters Connect cluster" at bounding box center [855, 105] width 1178 height 39
click at [817, 65] on header "Toggle theme **" at bounding box center [855, 39] width 1240 height 78
click at [817, 66] on header "Toggle theme **" at bounding box center [855, 39] width 1240 height 78
click at [737, 85] on div "Clusters Connect cluster Cost over time 20th August 2025 - 19th September 2025 …" at bounding box center [855, 601] width 1240 height 1047
click at [821, 96] on div "Clusters Connect cluster" at bounding box center [855, 105] width 1178 height 39
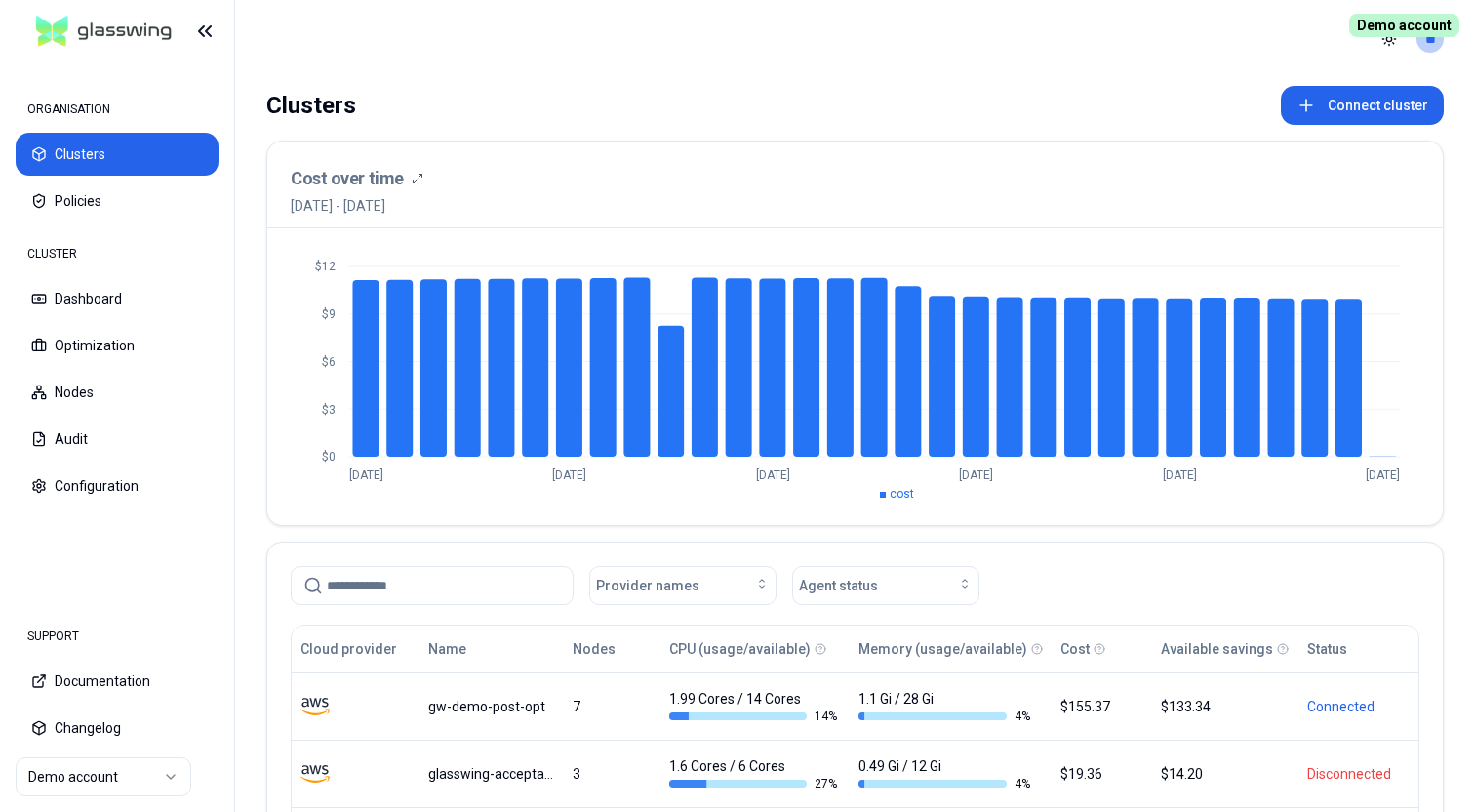
click at [653, 66] on header "Toggle theme **" at bounding box center [855, 39] width 1240 height 78
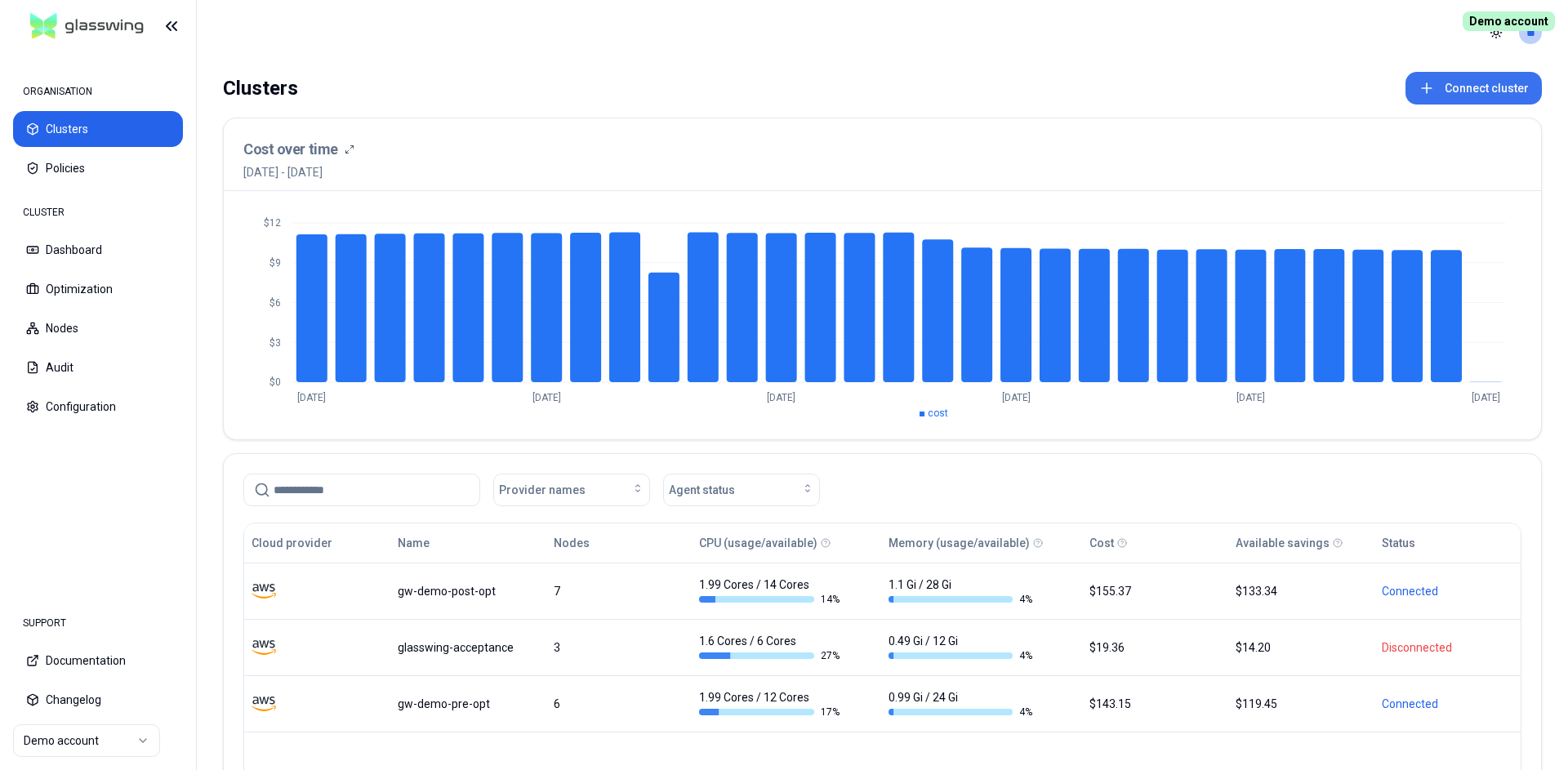
click at [1234, 88] on button "Connect cluster" at bounding box center [1473, 88] width 136 height 33
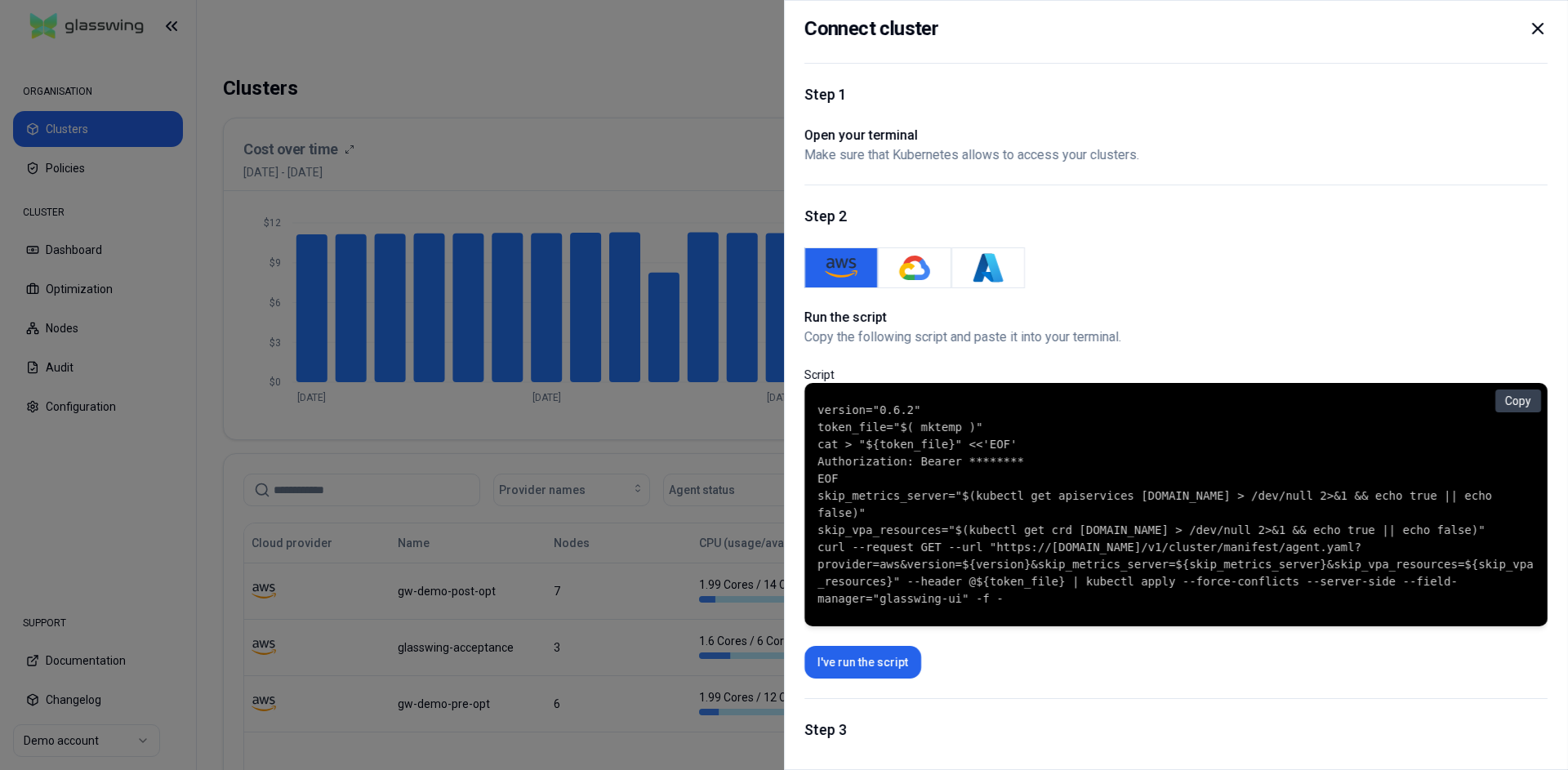
scroll to position [29, 0]
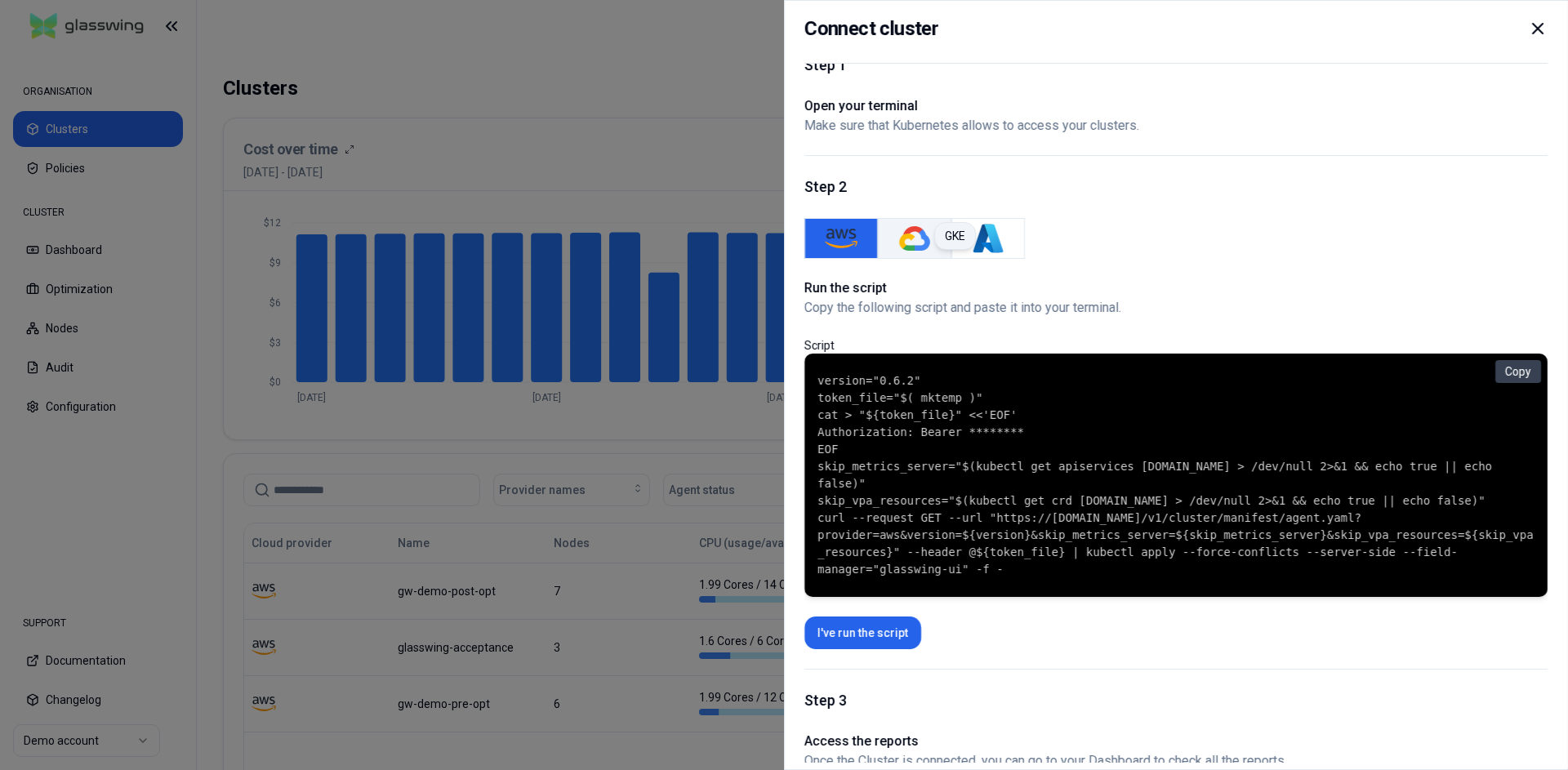
click at [921, 240] on img "GKE" at bounding box center [914, 238] width 33 height 33
click at [1234, 29] on icon at bounding box center [1538, 28] width 10 height 10
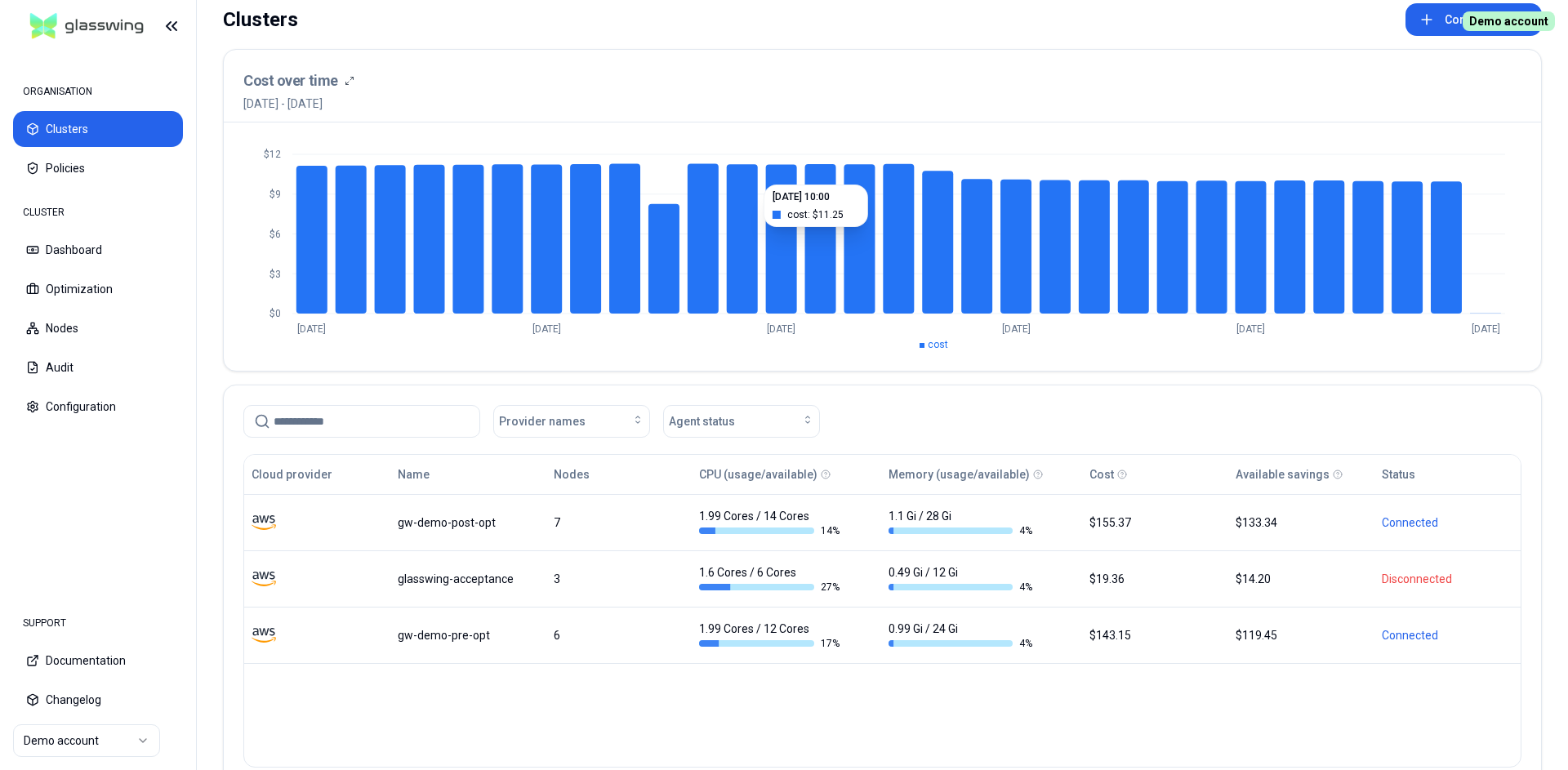
scroll to position [69, 0]
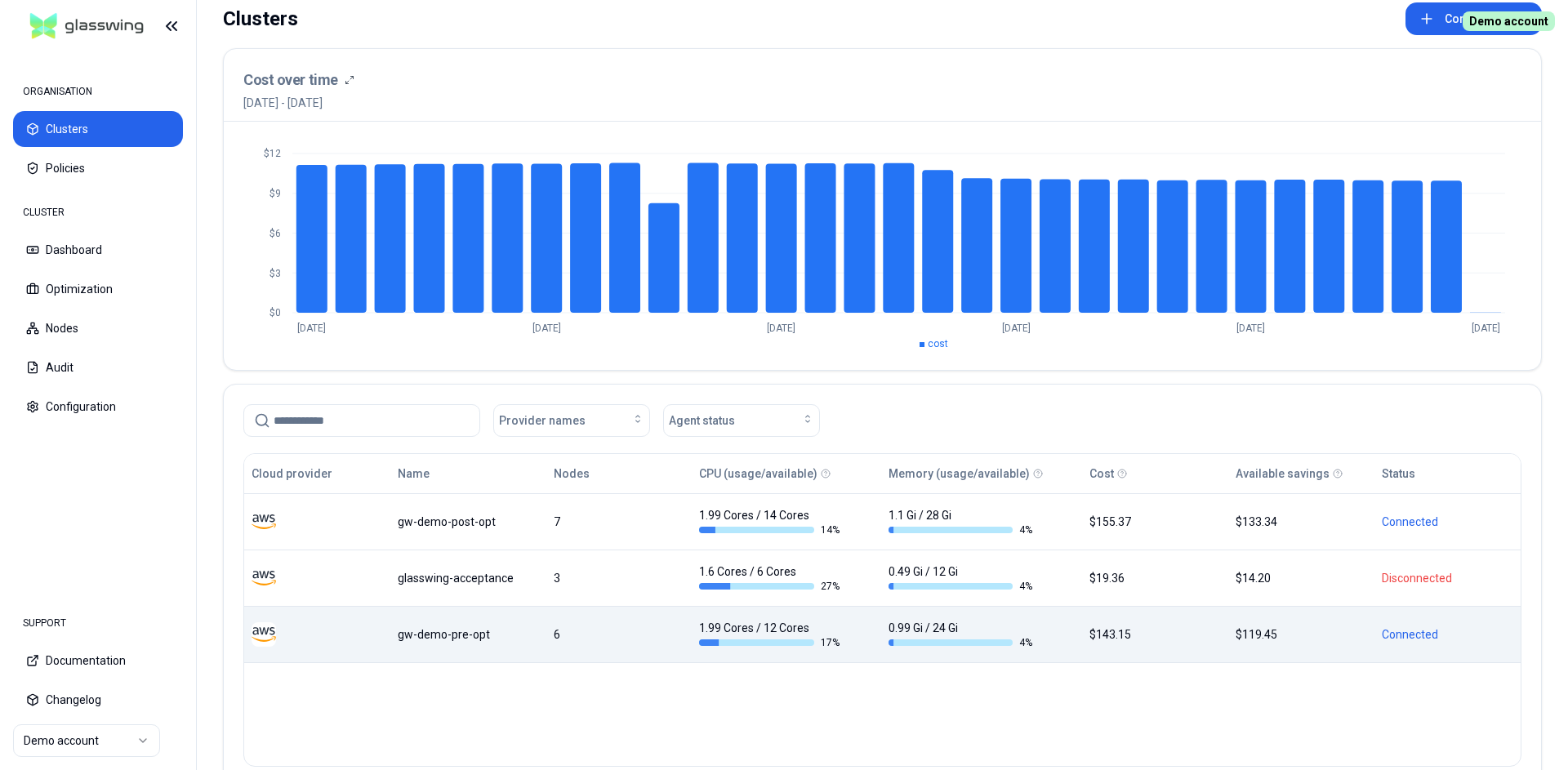
click at [611, 630] on div "6" at bounding box center [619, 634] width 131 height 17
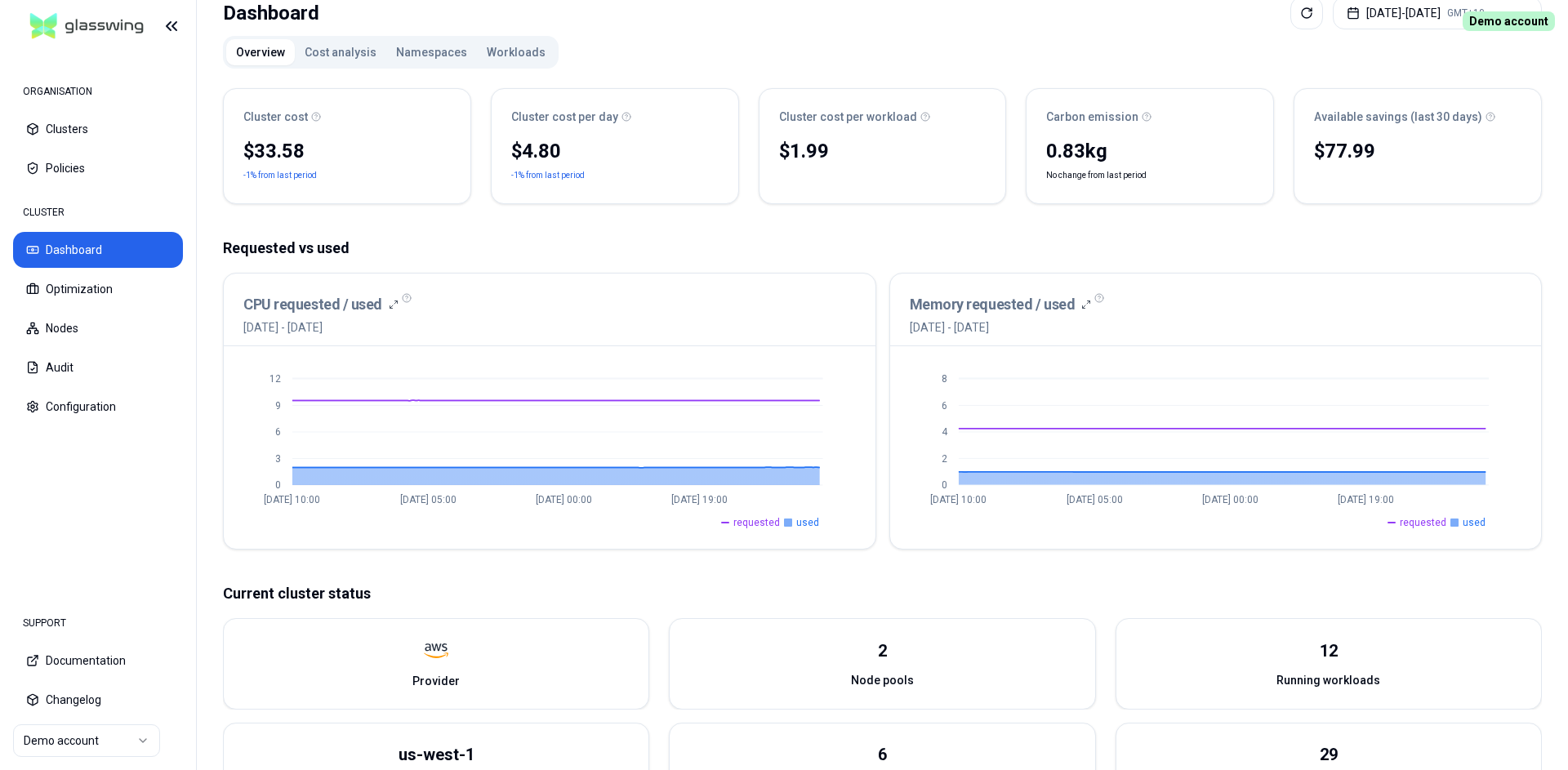
scroll to position [56, 0]
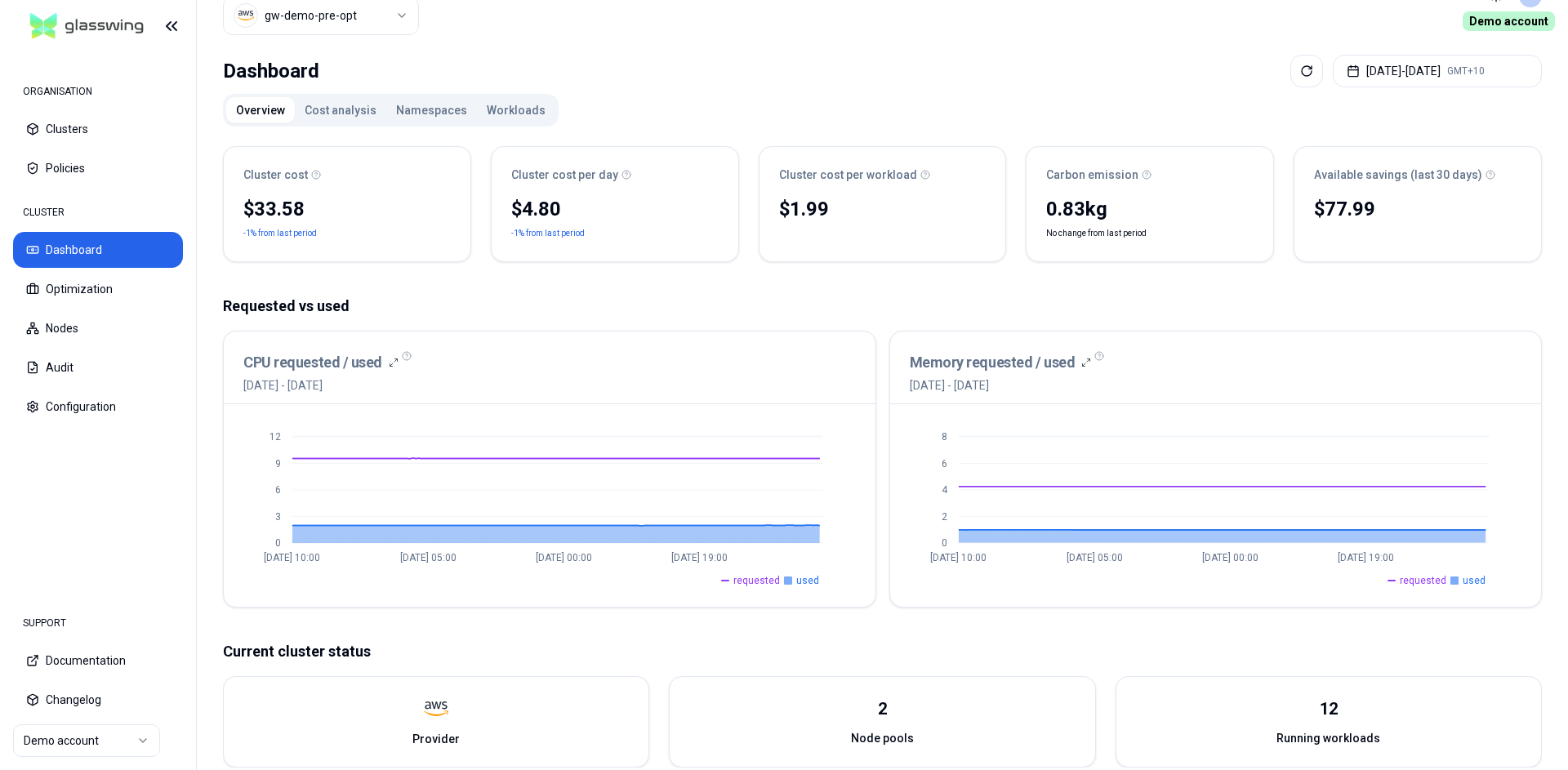
click at [644, 77] on div "Dashboard Sep 12, 2025 - Sep 19, 2025 GMT+10" at bounding box center [882, 70] width 1319 height 33
click at [421, 110] on button "Namespaces" at bounding box center [431, 110] width 90 height 26
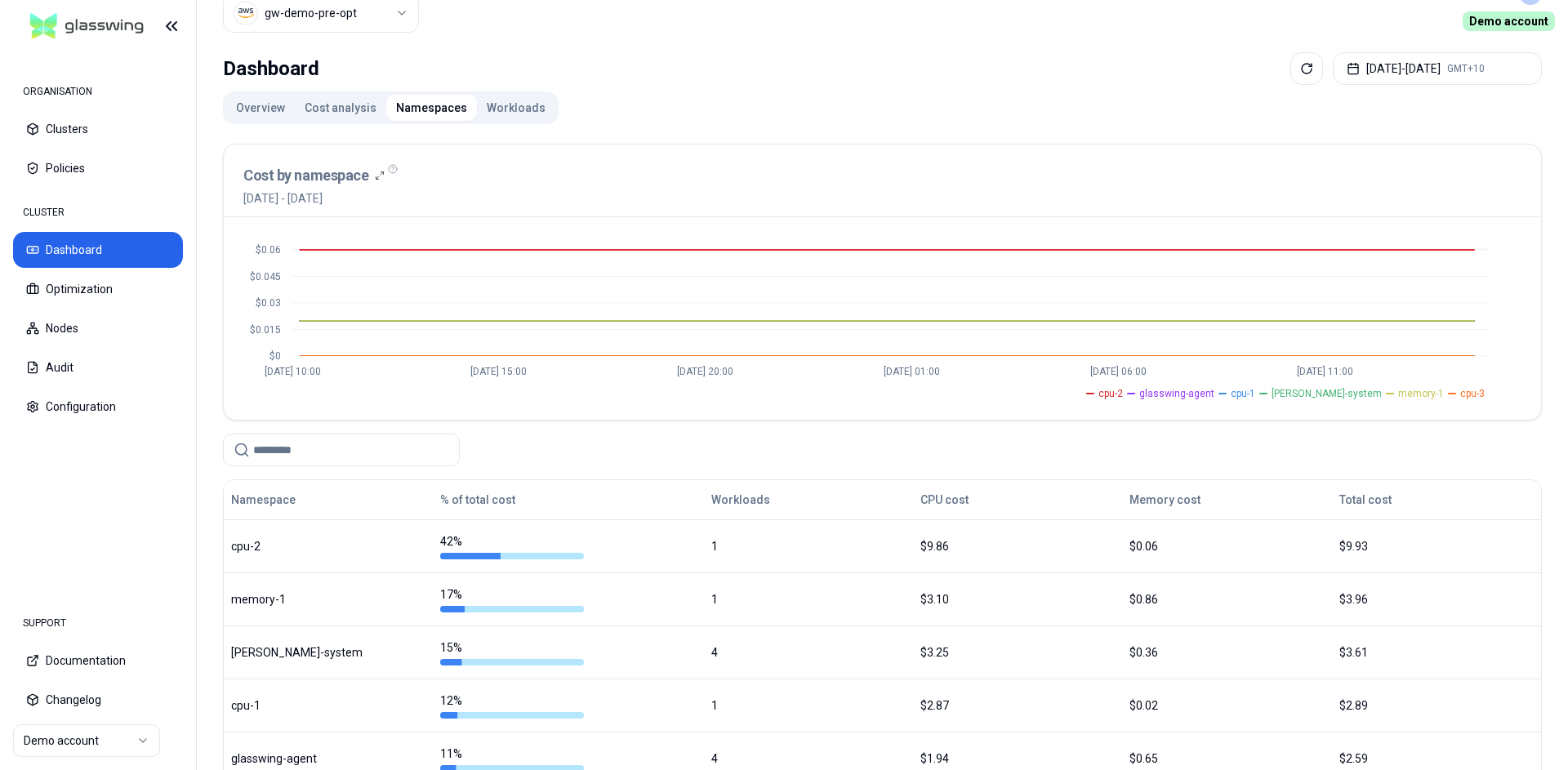
scroll to position [41, 0]
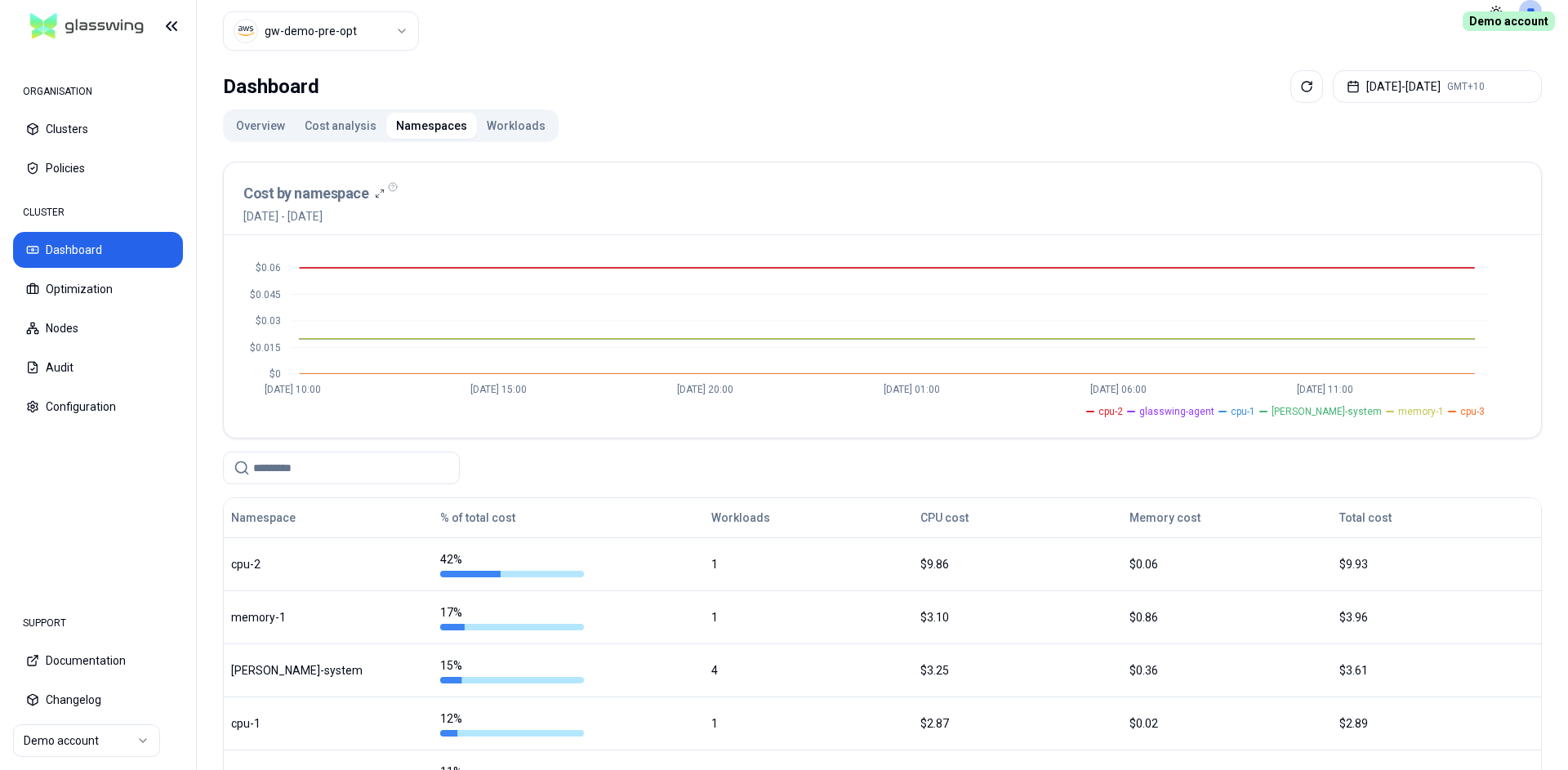
click at [495, 124] on button "Workloads" at bounding box center [517, 126] width 79 height 26
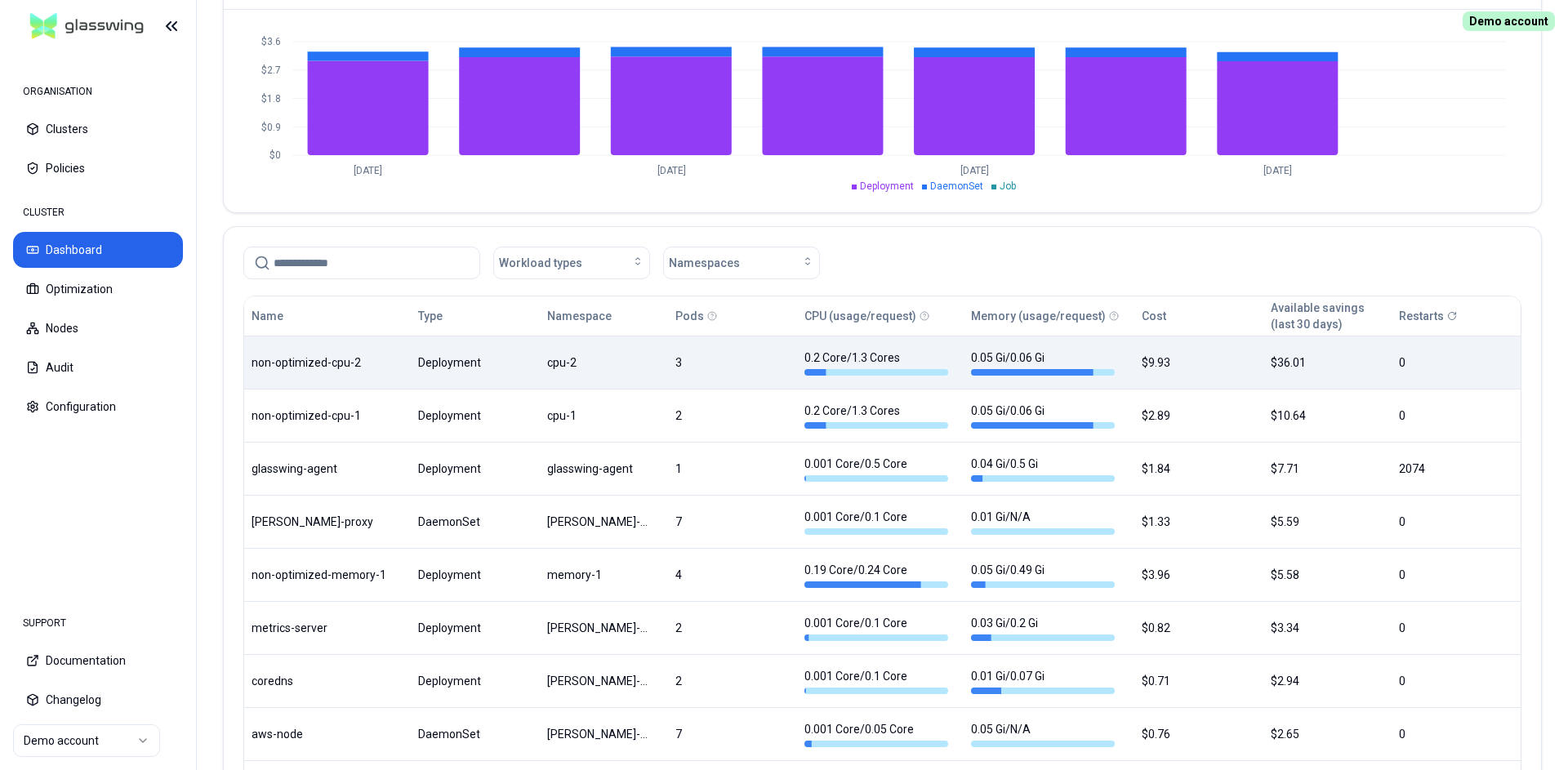
scroll to position [690, 0]
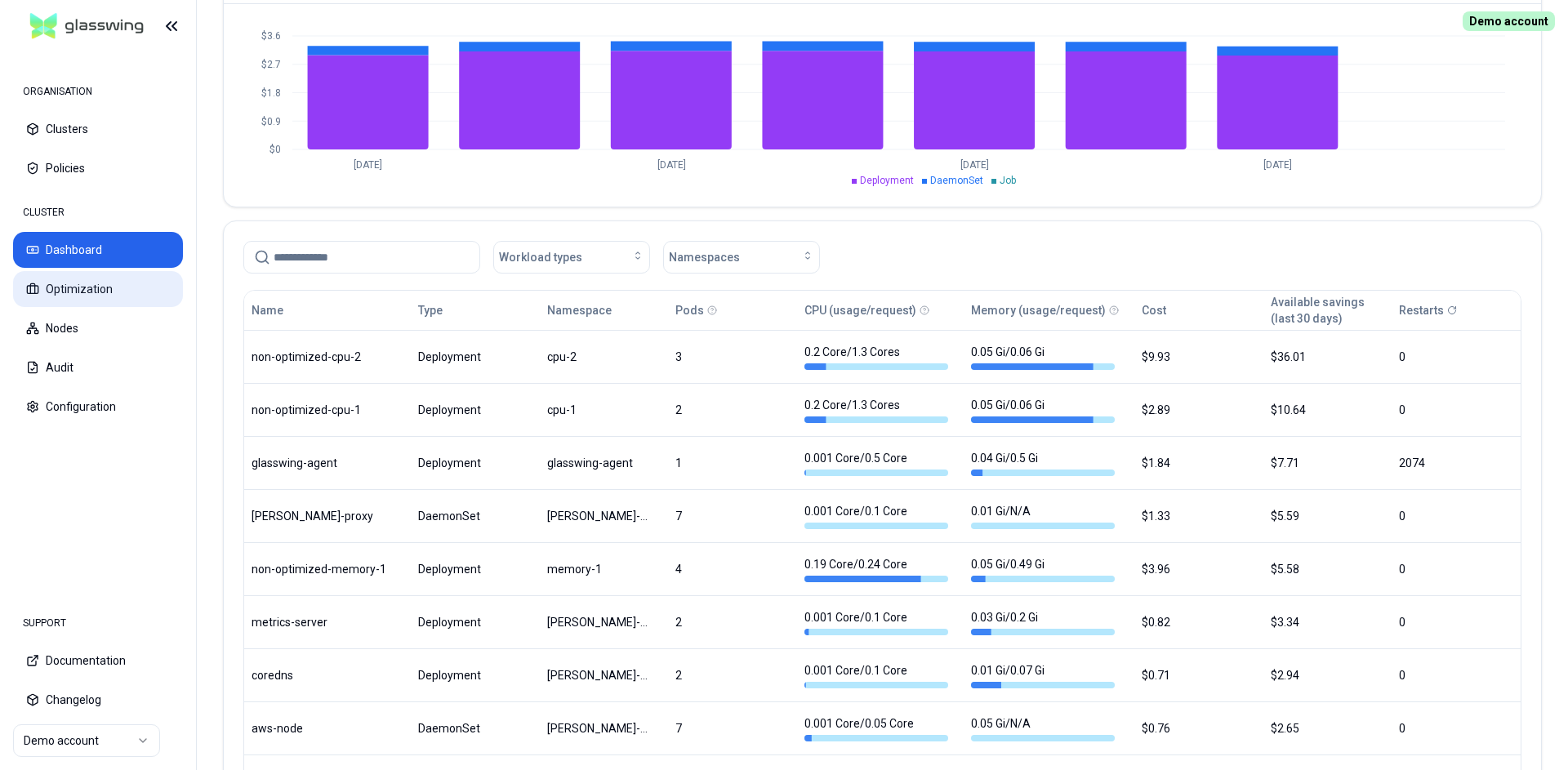
click at [95, 297] on button "Optimization" at bounding box center [98, 289] width 170 height 36
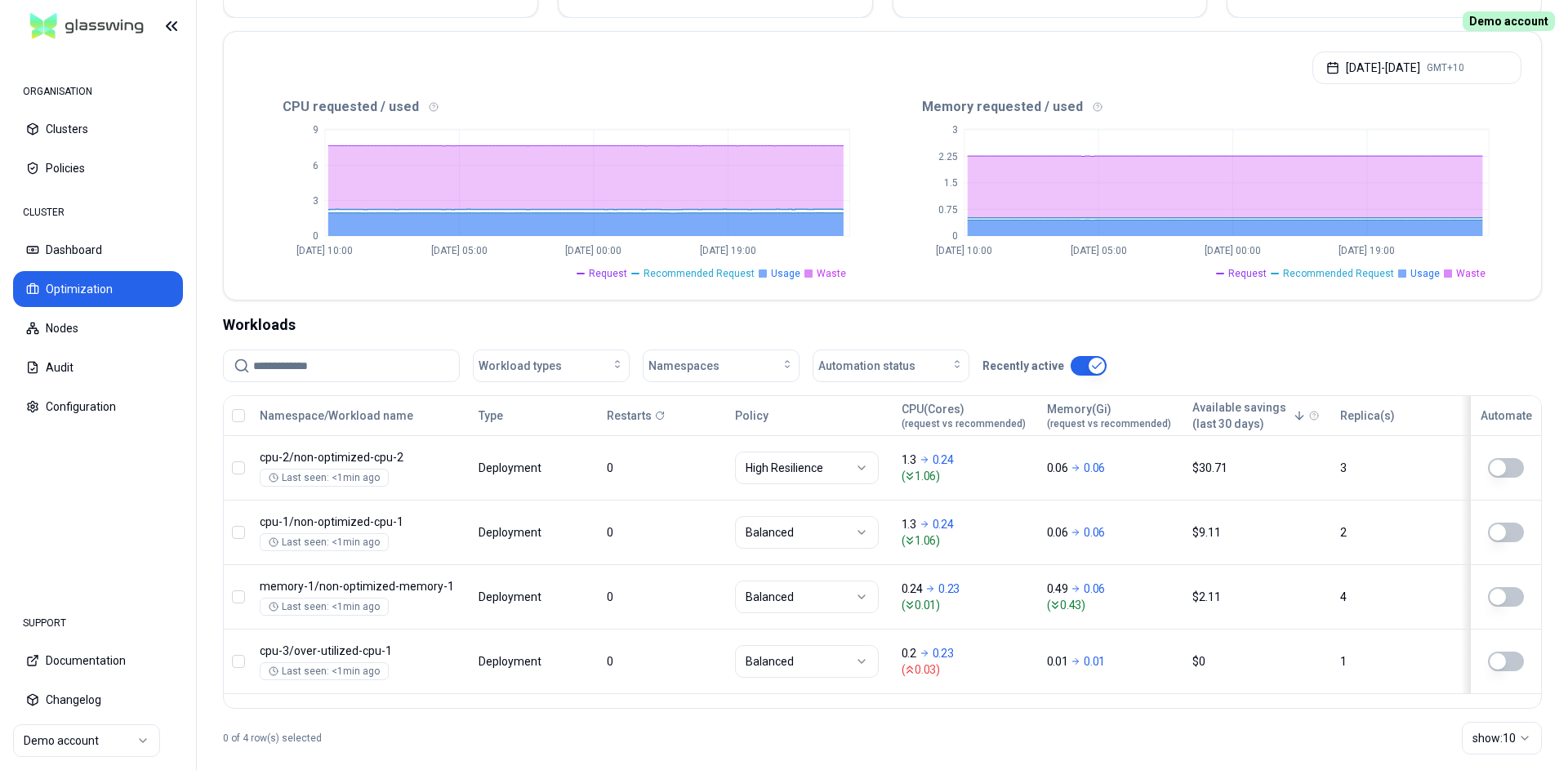
scroll to position [331, 0]
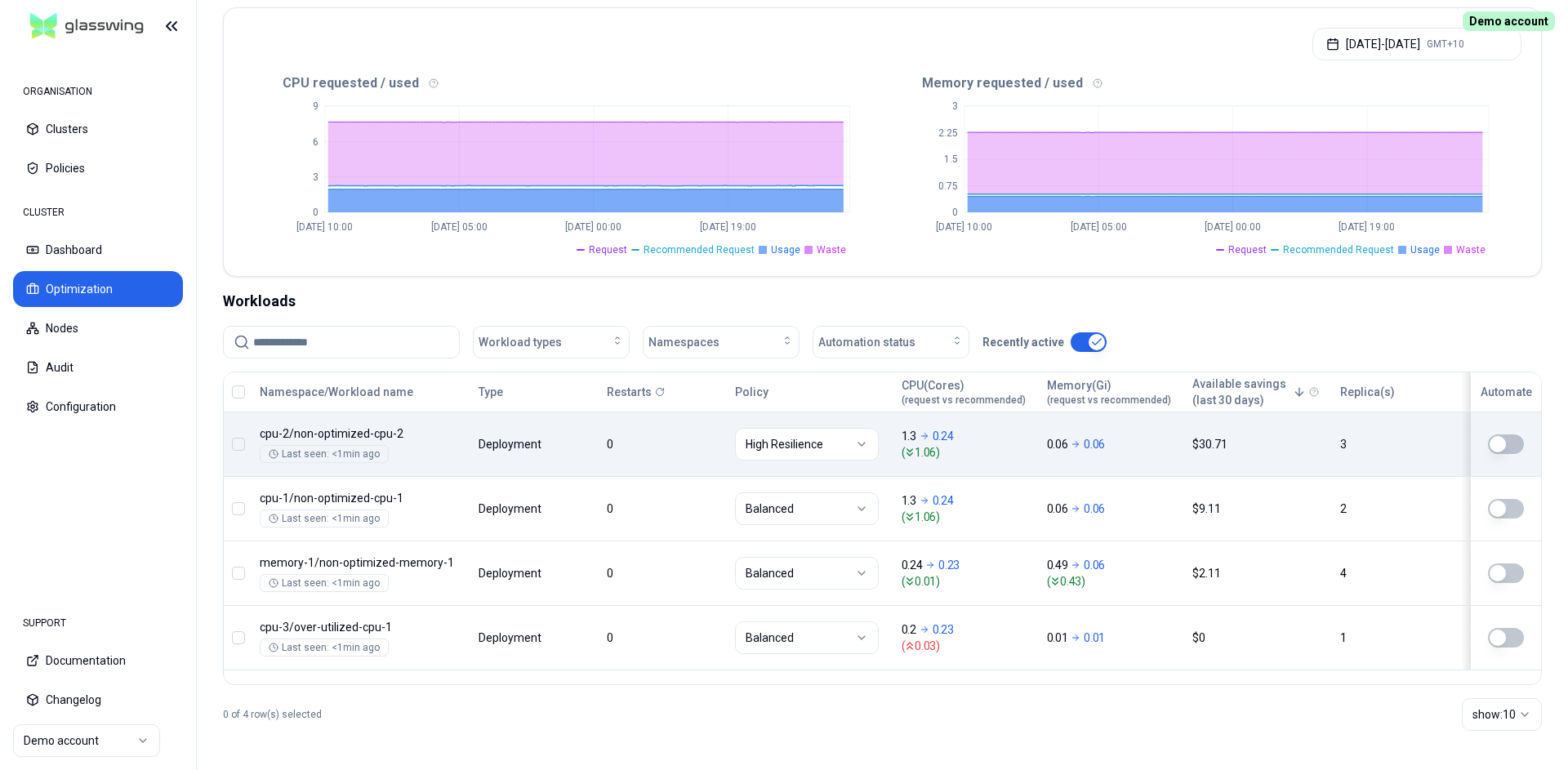
click at [1234, 447] on button "button" at bounding box center [1506, 444] width 36 height 19
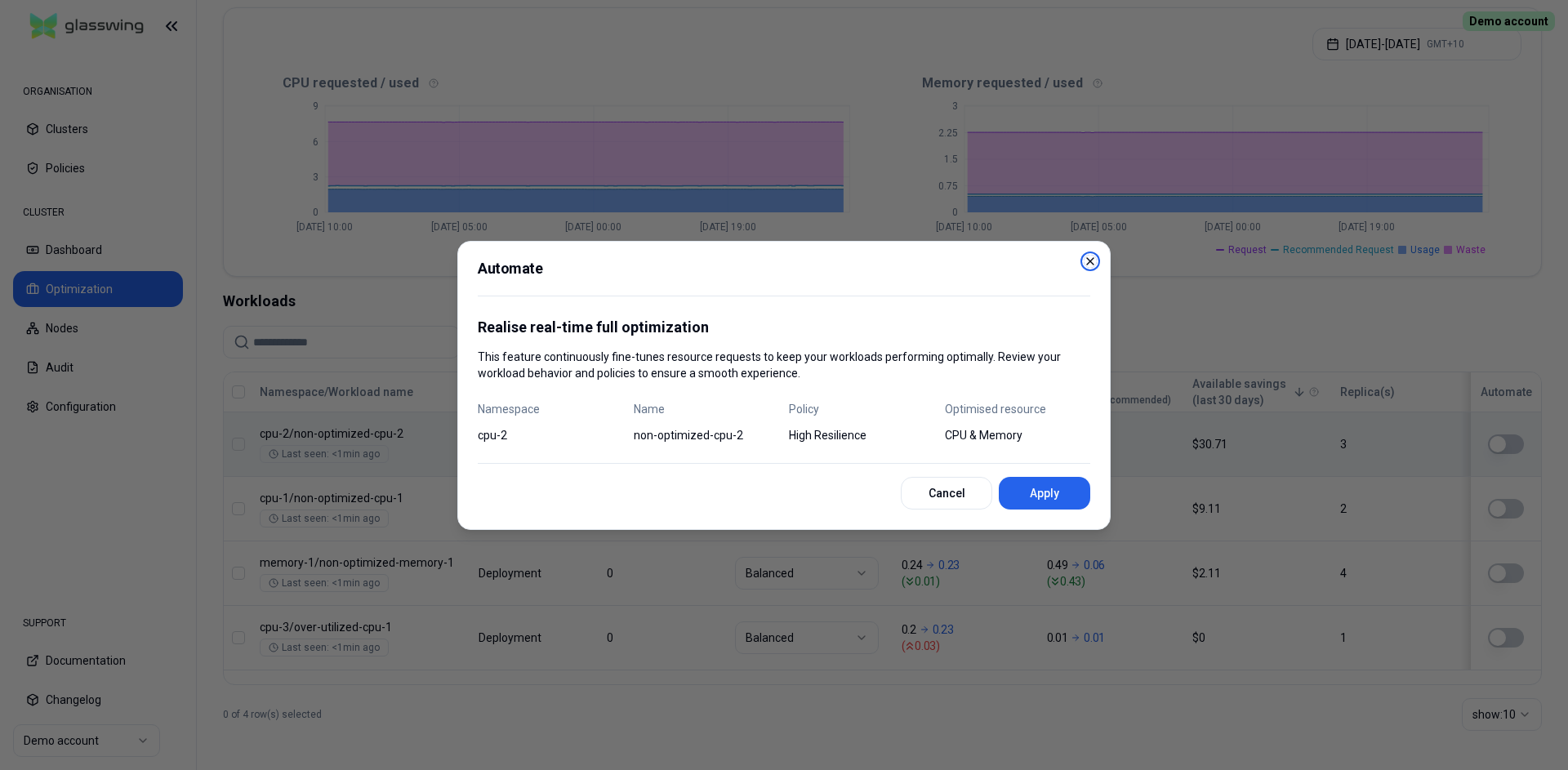
click at [1088, 259] on icon "button" at bounding box center [1091, 261] width 7 height 7
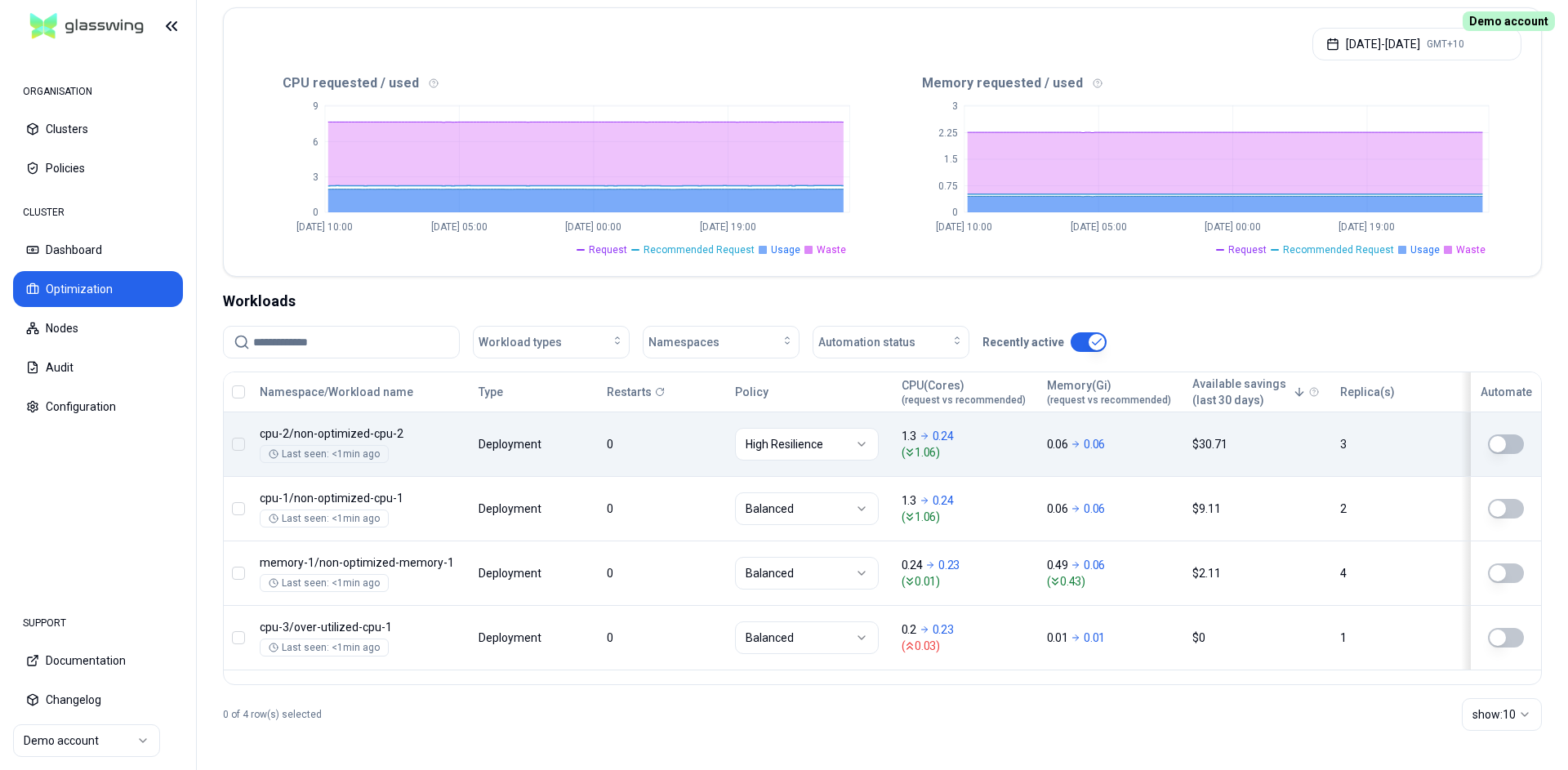
click at [239, 393] on button "button" at bounding box center [239, 392] width 13 height 13
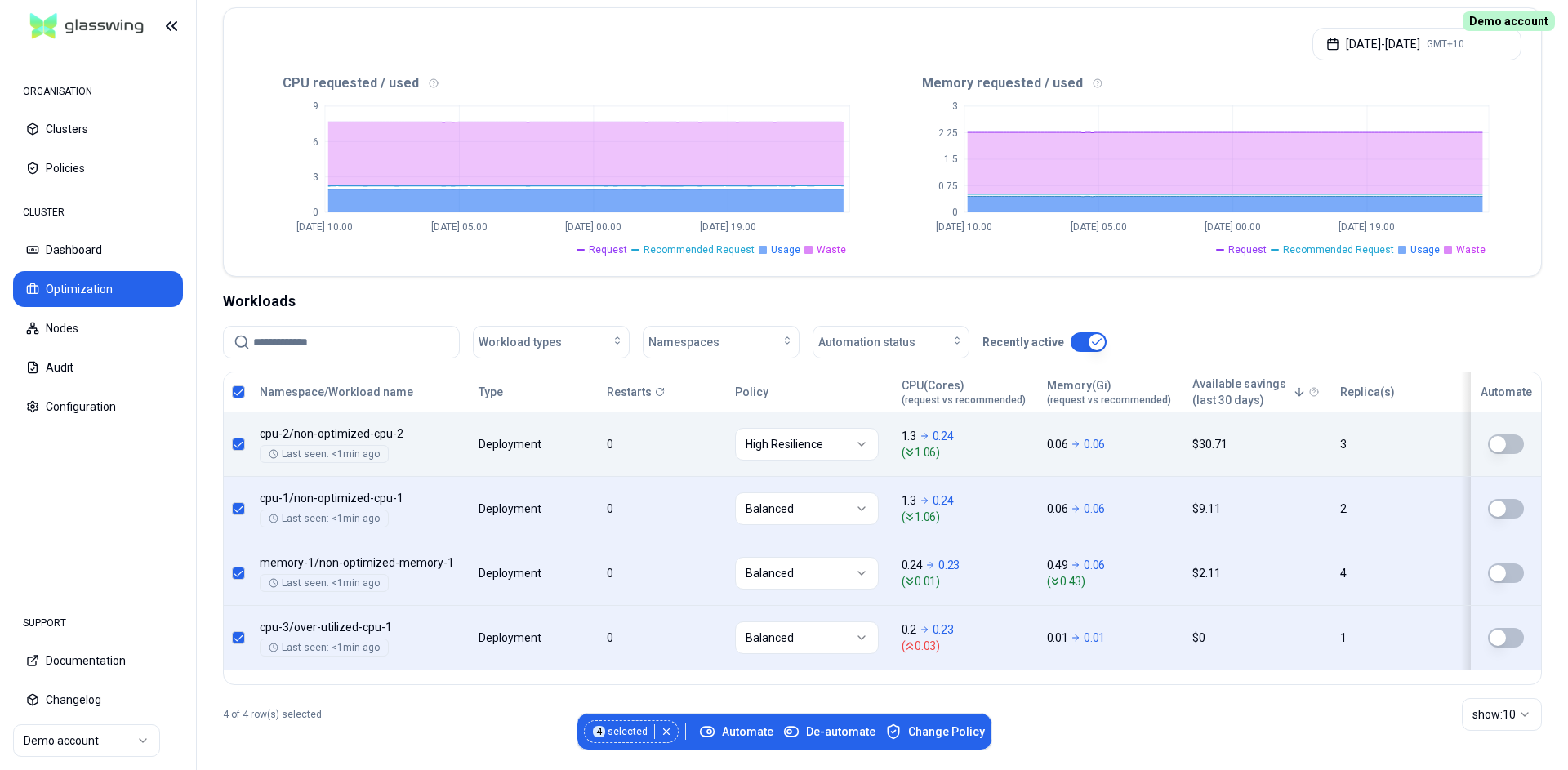
click at [1234, 319] on div "Workloads Workload types Namespaces Automation status Recently active Namespace…" at bounding box center [882, 516] width 1319 height 454
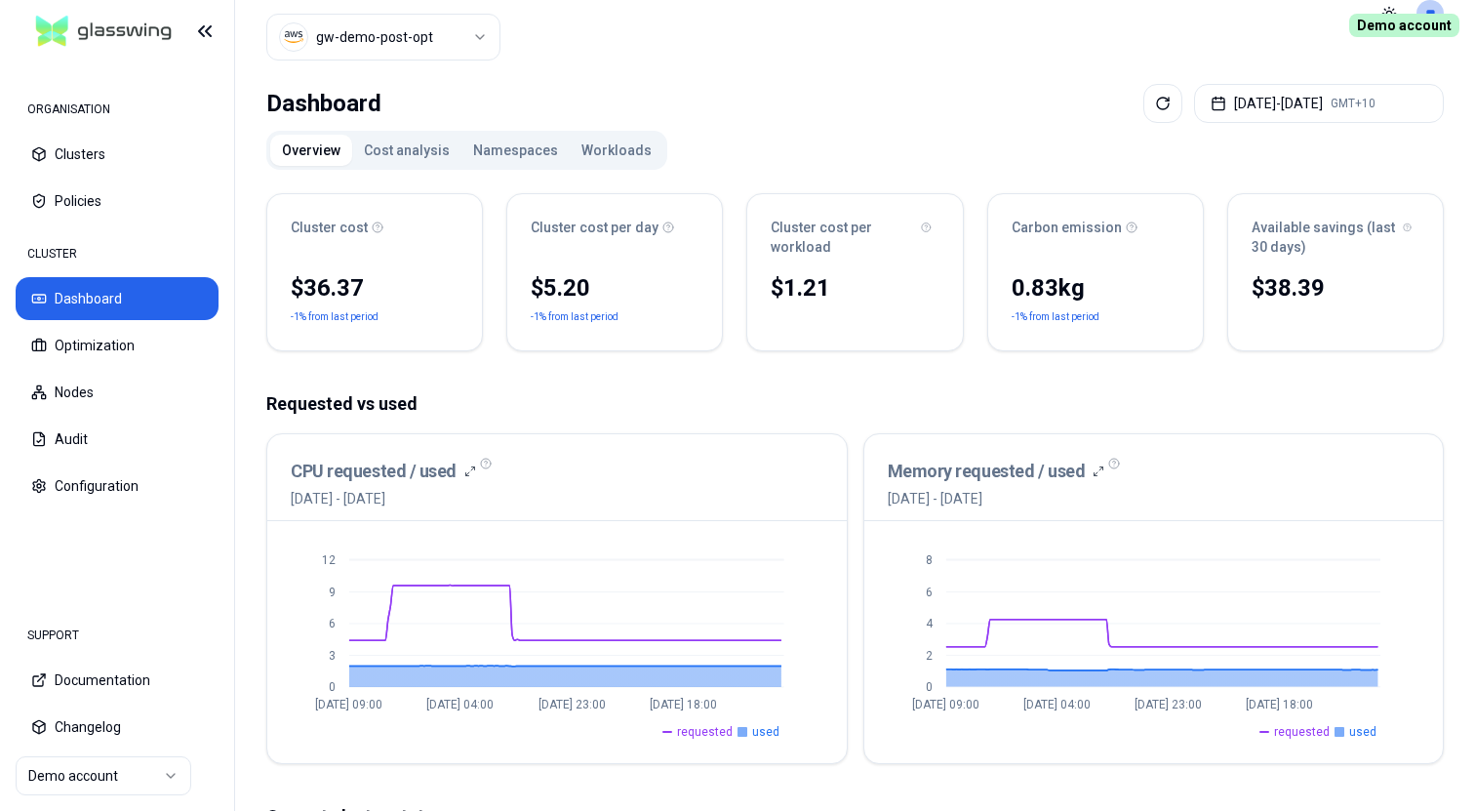
scroll to position [100, 0]
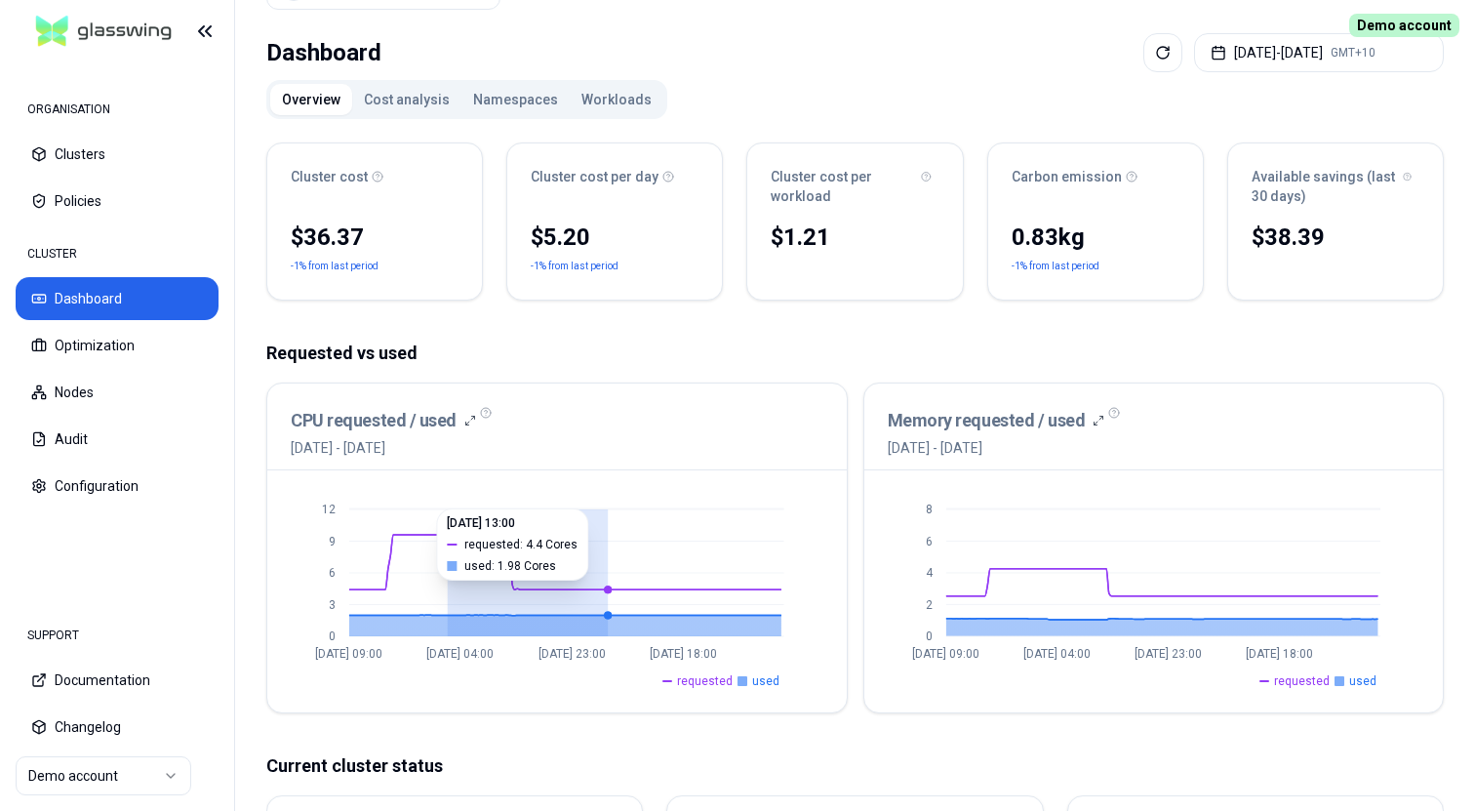
drag, startPoint x: 448, startPoint y: 564, endPoint x: 608, endPoint y: 576, distance: 160.4
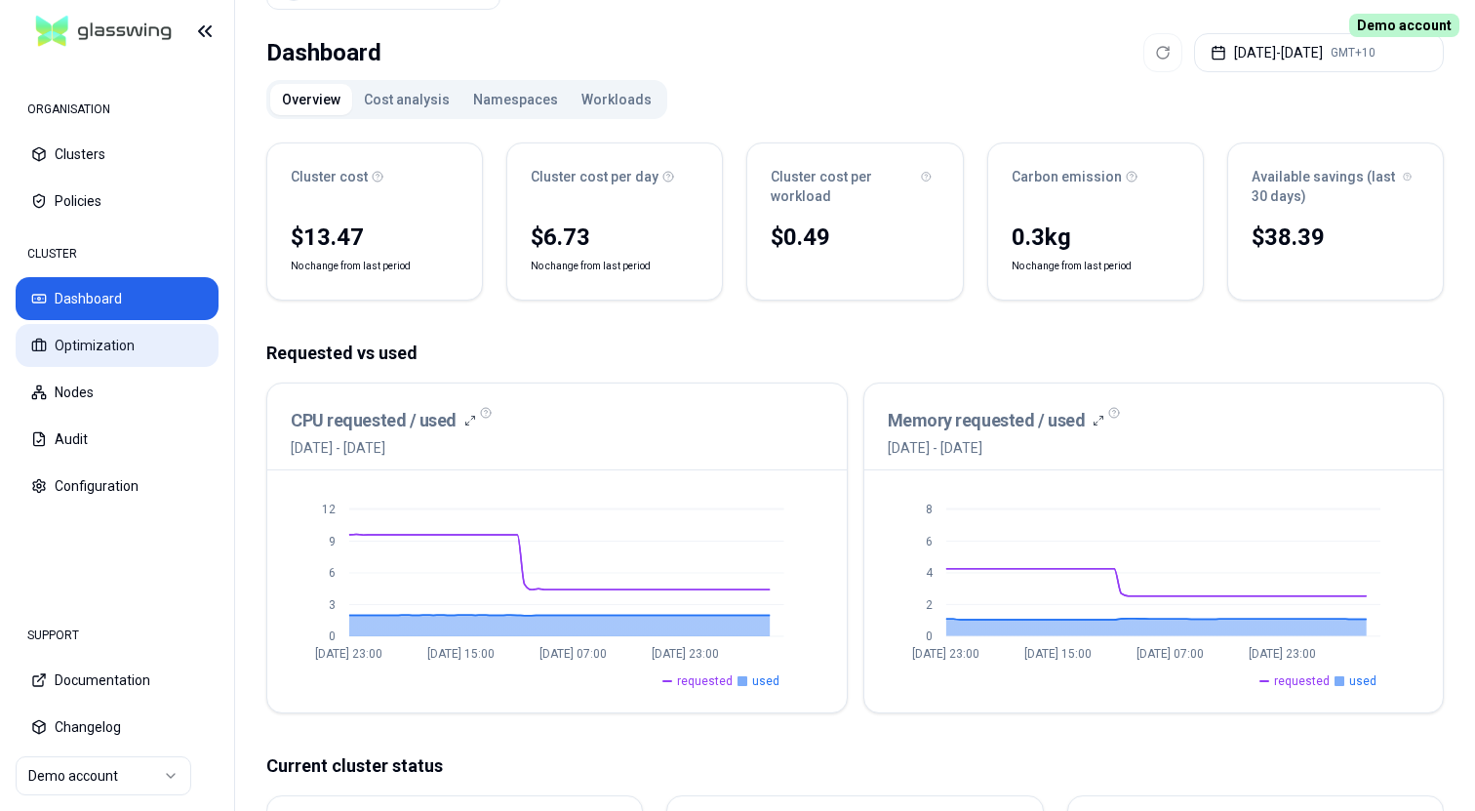
click at [127, 345] on button "Optimization" at bounding box center [117, 345] width 203 height 43
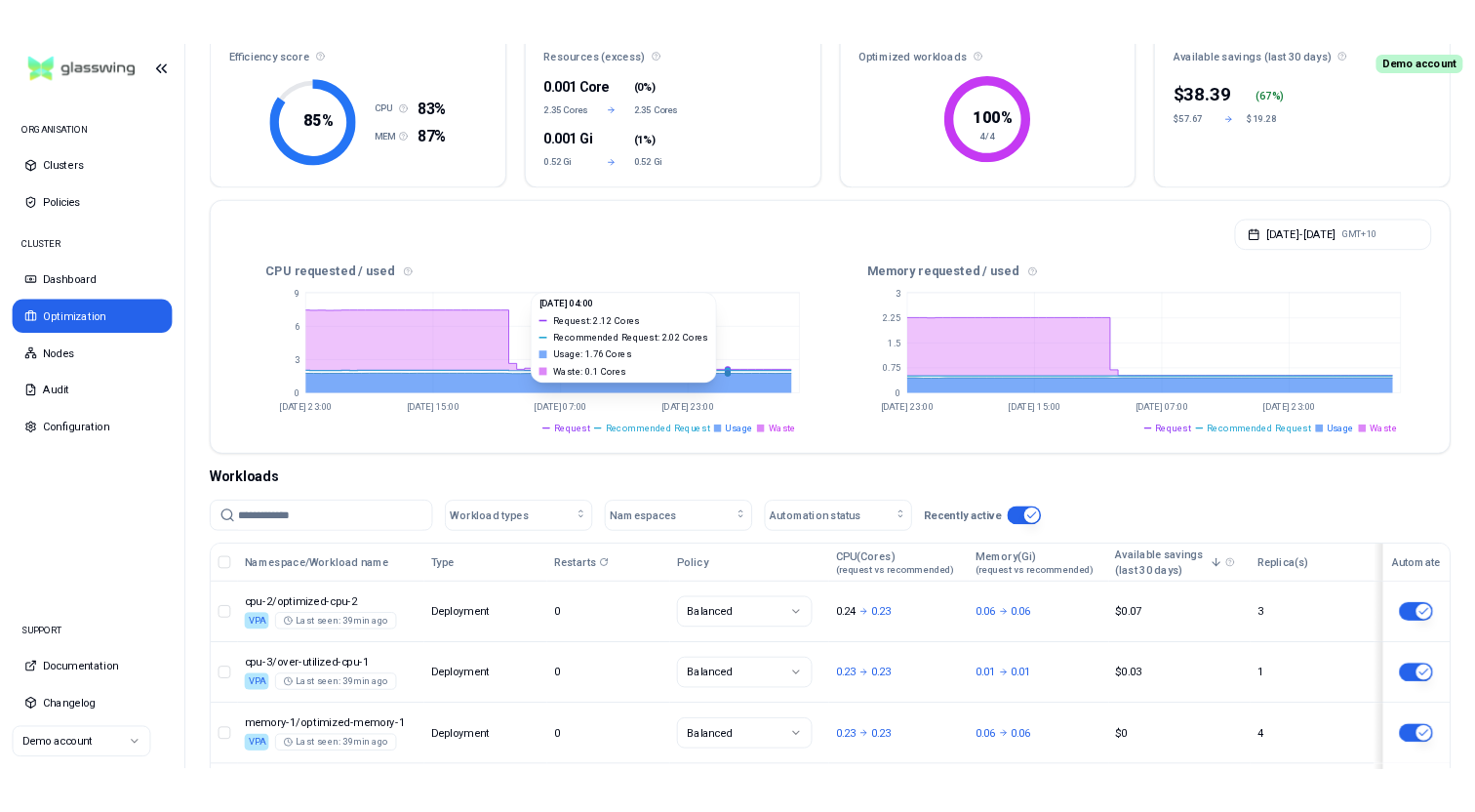
scroll to position [207, 0]
